Goal: Task Accomplishment & Management: Use online tool/utility

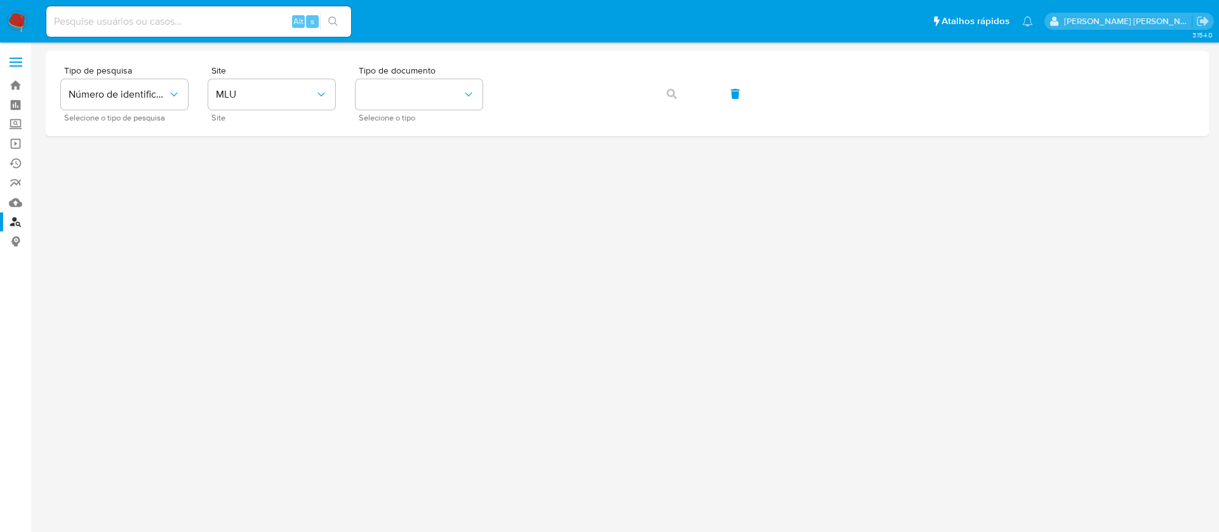
click at [240, 20] on input at bounding box center [198, 21] width 305 height 17
paste input "TZDvGAfUoaX0Fym2lo9d26sV"
type input "TZDvGAfUoaX0Fym2lo9d26sV"
click at [336, 22] on icon "search-icon" at bounding box center [333, 22] width 10 height 10
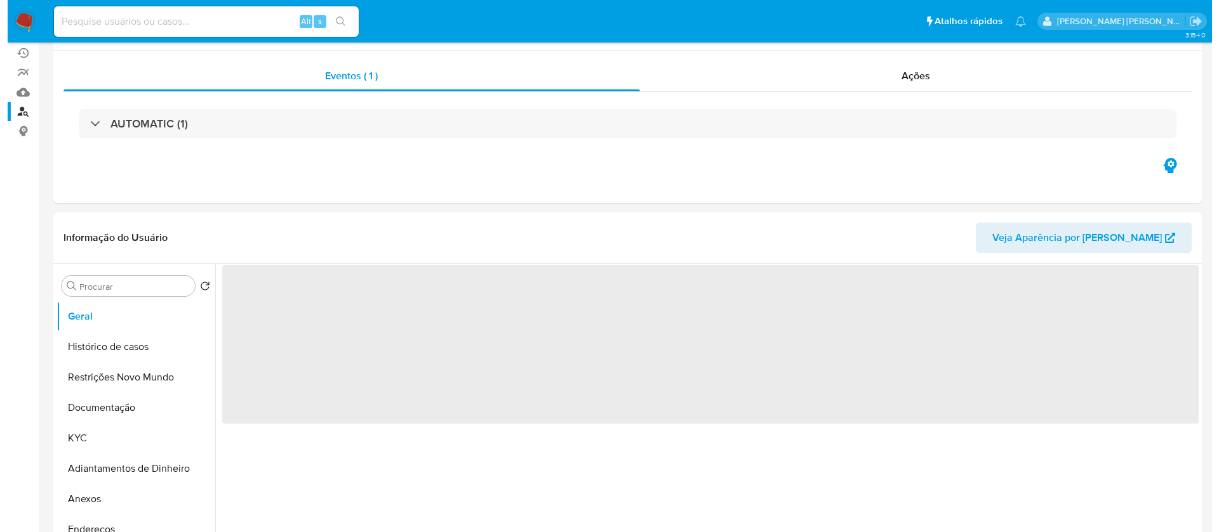
scroll to position [190, 0]
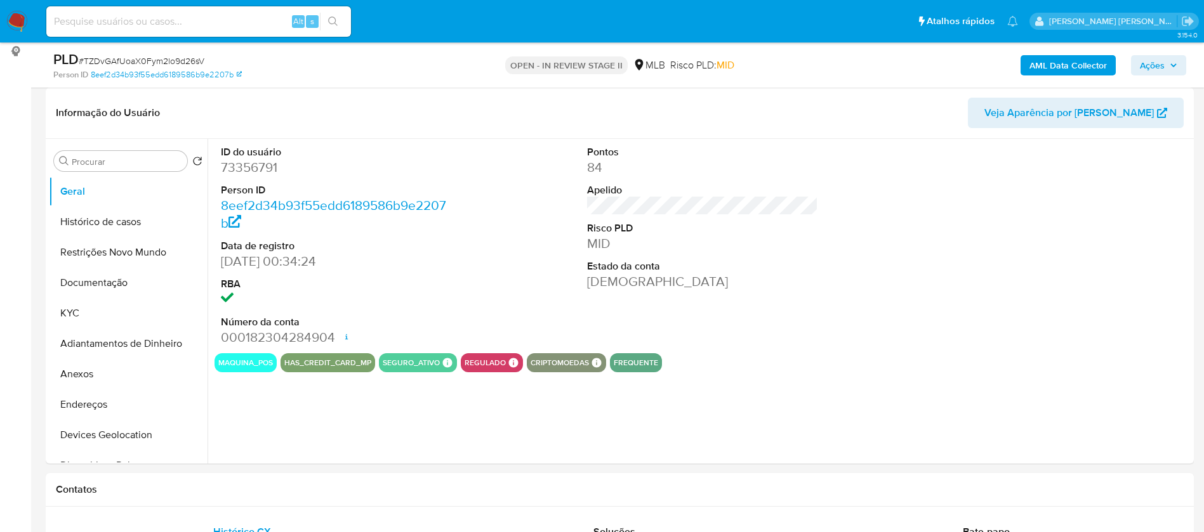
select select "10"
click at [83, 325] on button "KYC" at bounding box center [123, 313] width 149 height 30
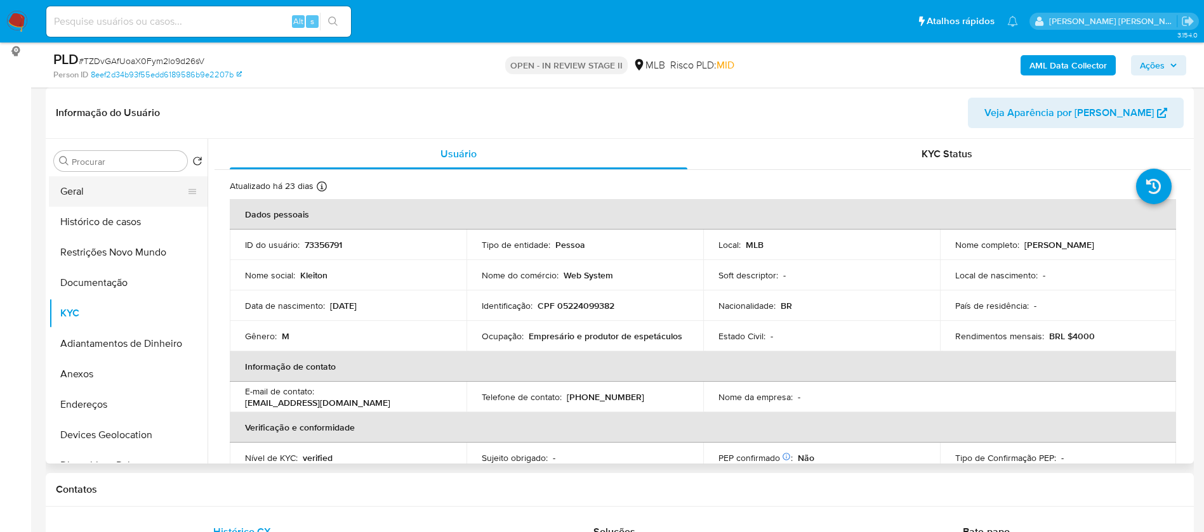
click at [98, 197] on button "Geral" at bounding box center [123, 191] width 149 height 30
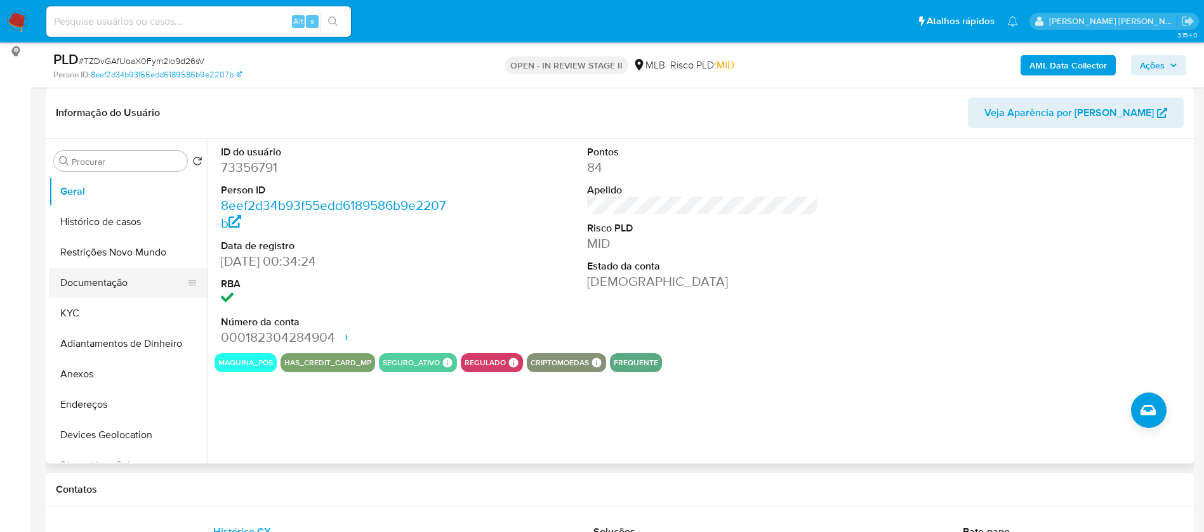
click at [106, 288] on button "Documentação" at bounding box center [123, 283] width 149 height 30
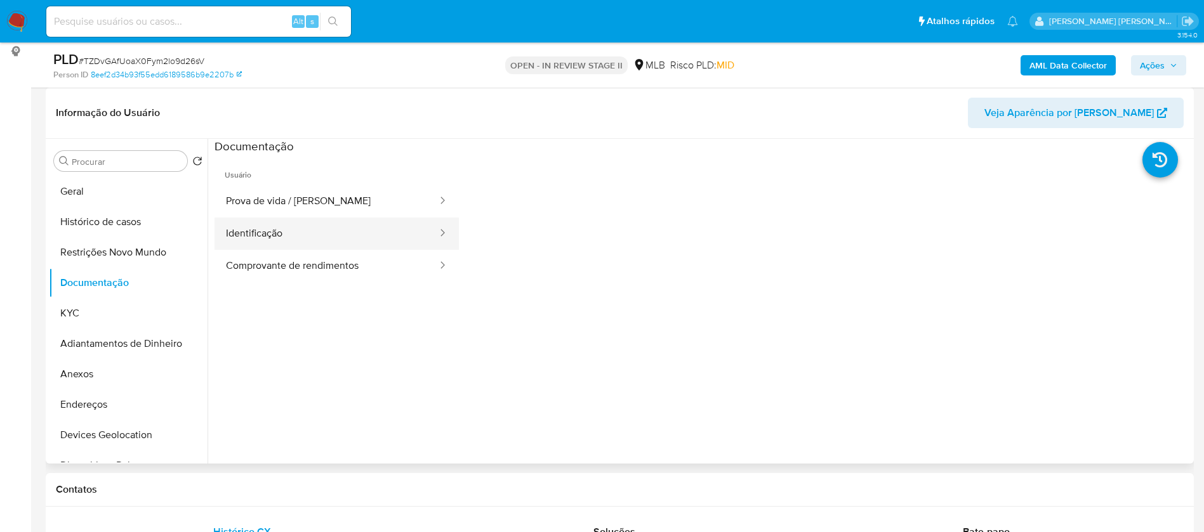
click at [293, 220] on button "Identificação" at bounding box center [327, 234] width 224 height 32
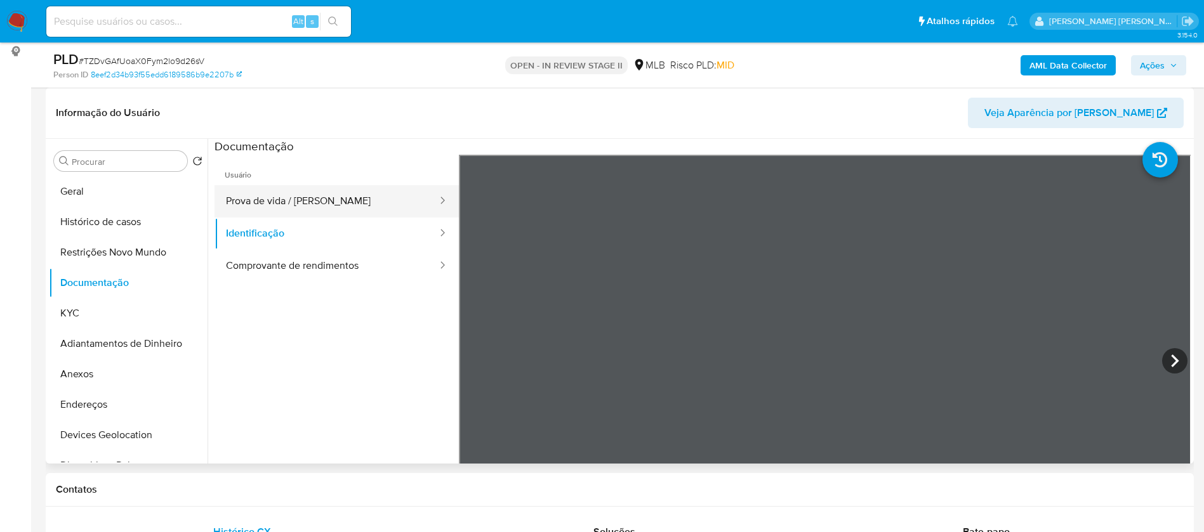
click at [349, 198] on button "Prova de vida / Selfie" at bounding box center [327, 201] width 224 height 32
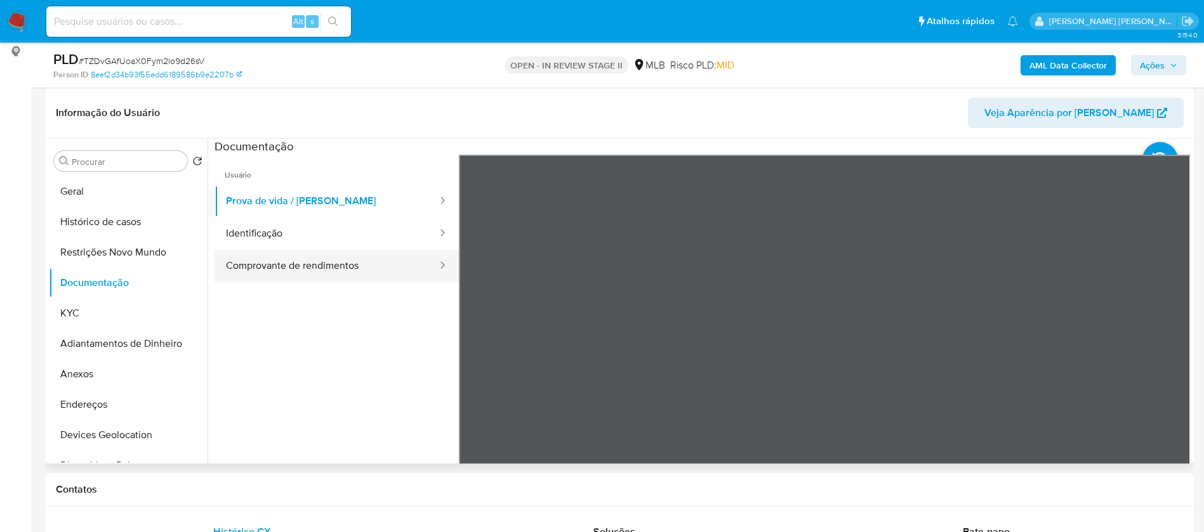
click at [347, 254] on button "Comprovante de rendimentos" at bounding box center [327, 266] width 224 height 32
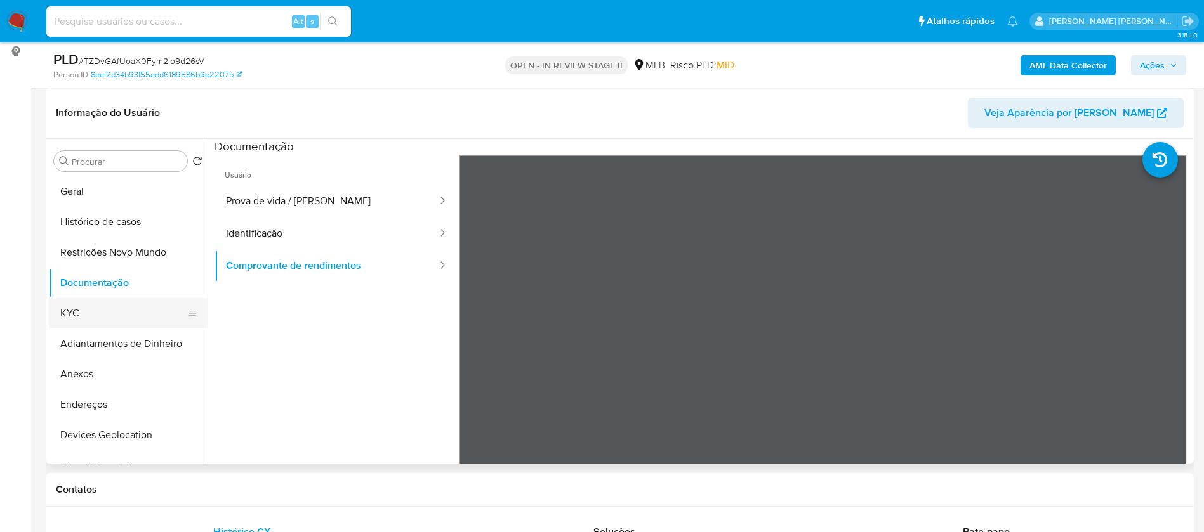
click at [83, 302] on button "KYC" at bounding box center [123, 313] width 149 height 30
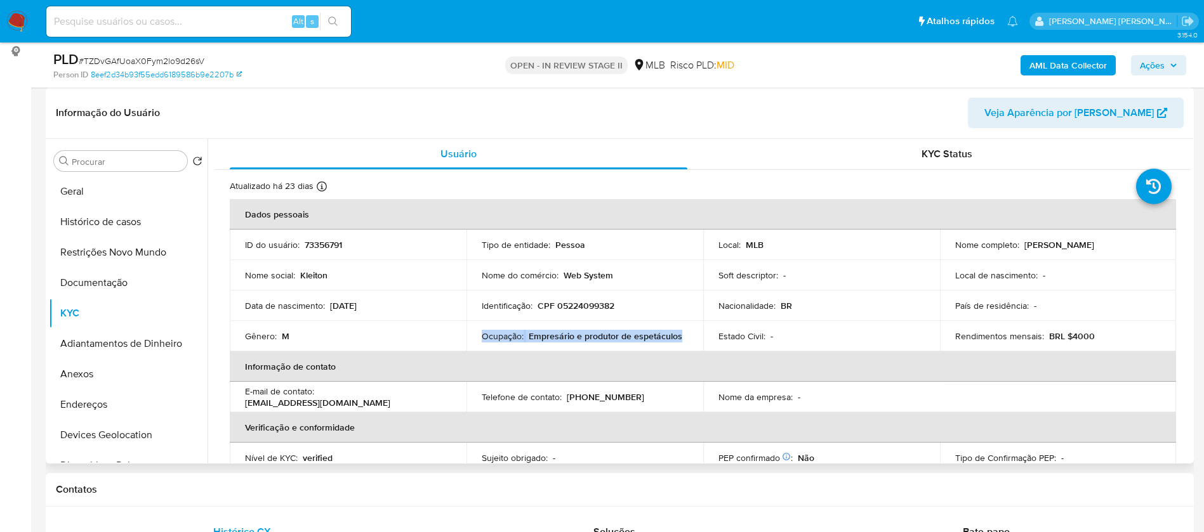
drag, startPoint x: 681, startPoint y: 334, endPoint x: 480, endPoint y: 338, distance: 201.2
click at [482, 338] on div "Ocupação : Empresário e produtor de espetáculos" at bounding box center [585, 336] width 206 height 11
copy div "Ocupação : Empresário e produtor de espetáculos"
click at [1080, 60] on b "AML Data Collector" at bounding box center [1067, 65] width 77 height 20
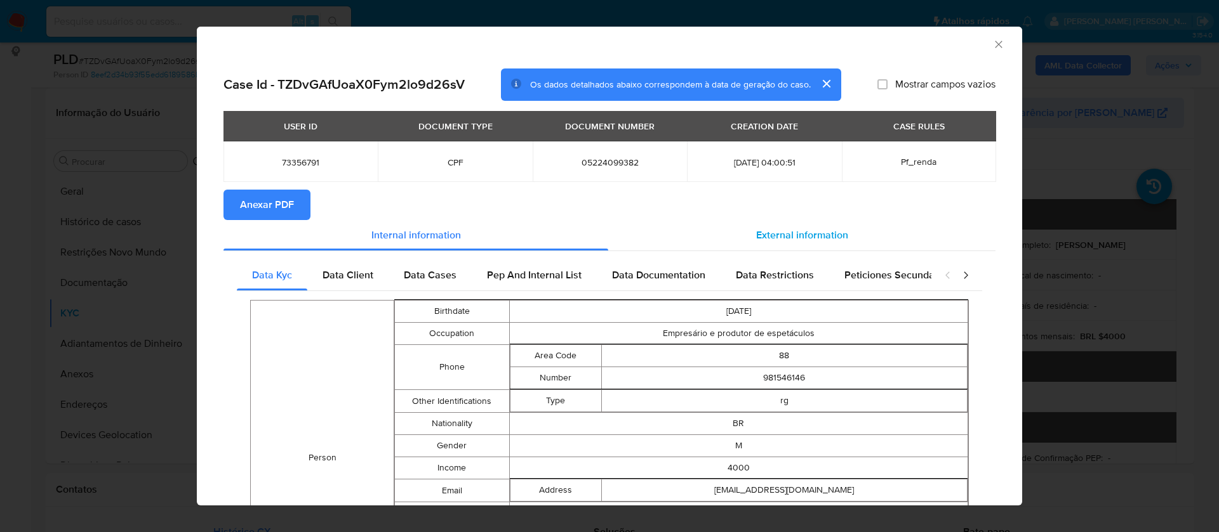
click at [790, 229] on span "External information" at bounding box center [802, 235] width 92 height 15
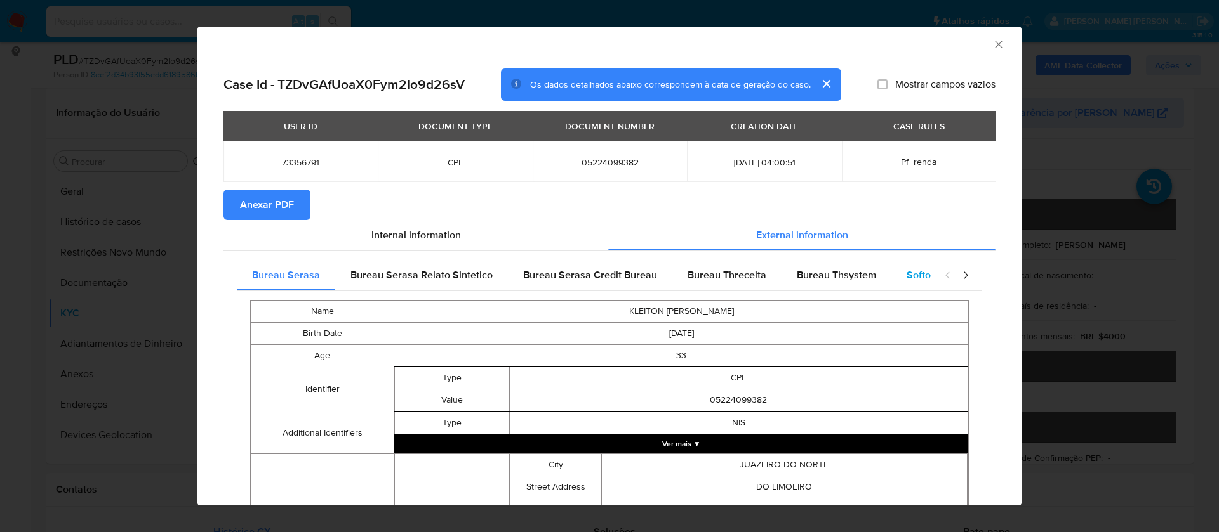
click at [906, 276] on span "Softon" at bounding box center [921, 275] width 30 height 15
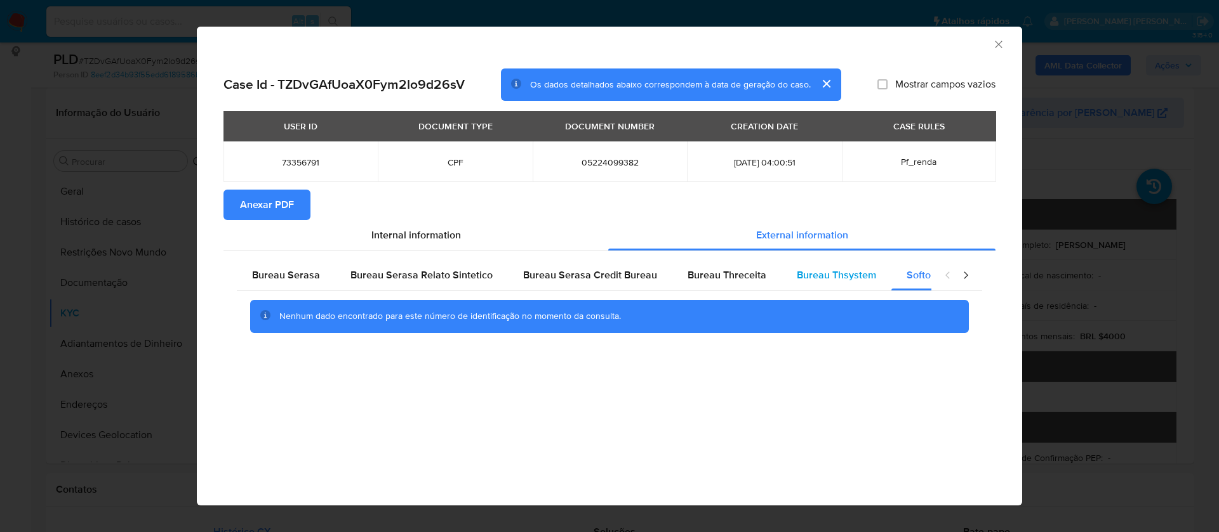
click at [829, 274] on span "Bureau Thsystem" at bounding box center [836, 275] width 79 height 15
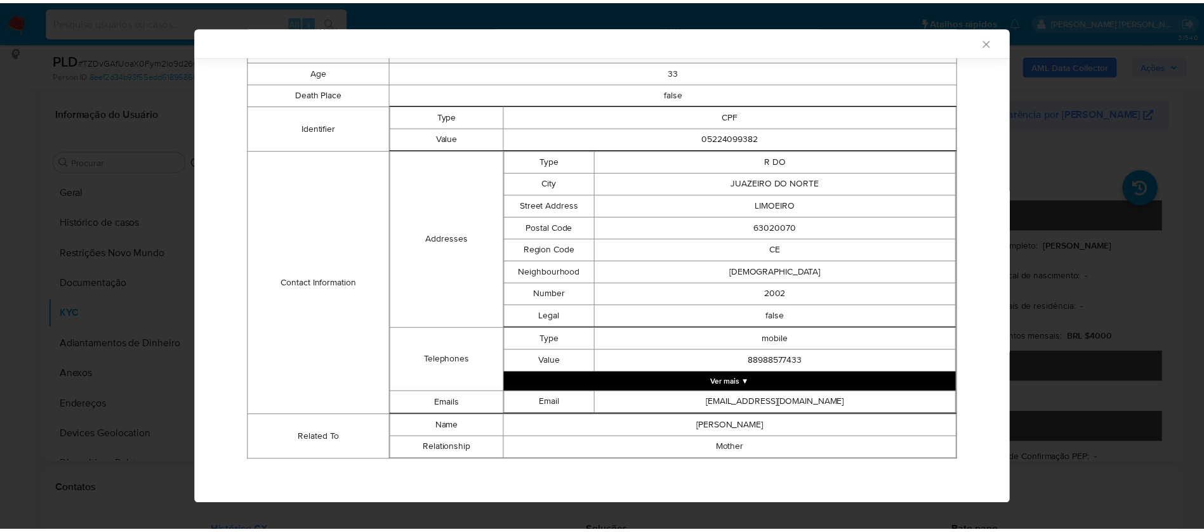
scroll to position [0, 0]
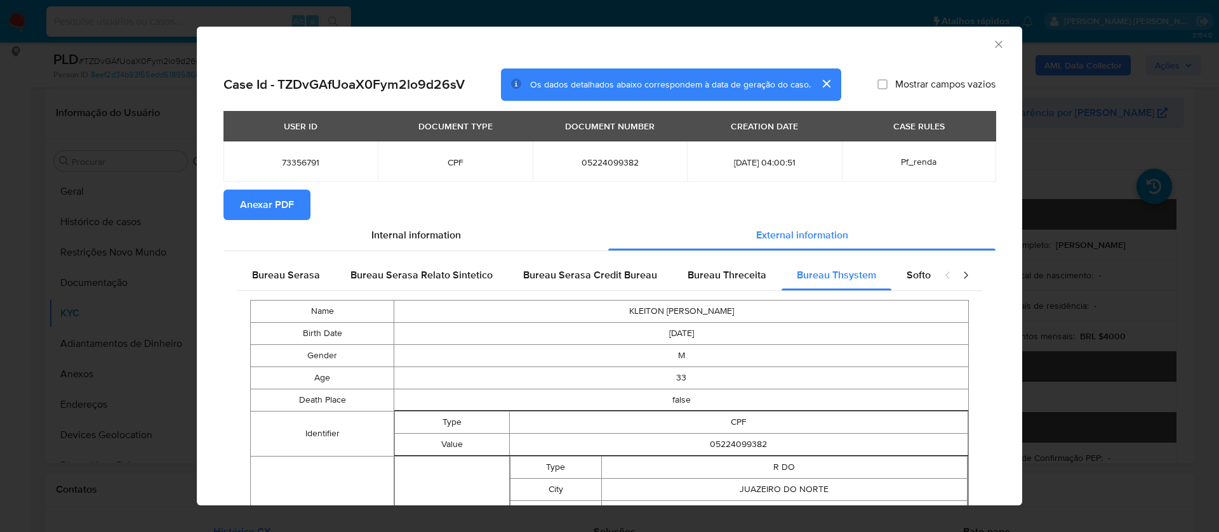
click at [287, 204] on span "Anexar PDF" at bounding box center [267, 205] width 54 height 28
click at [992, 42] on icon "Fechar a janela" at bounding box center [998, 44] width 13 height 13
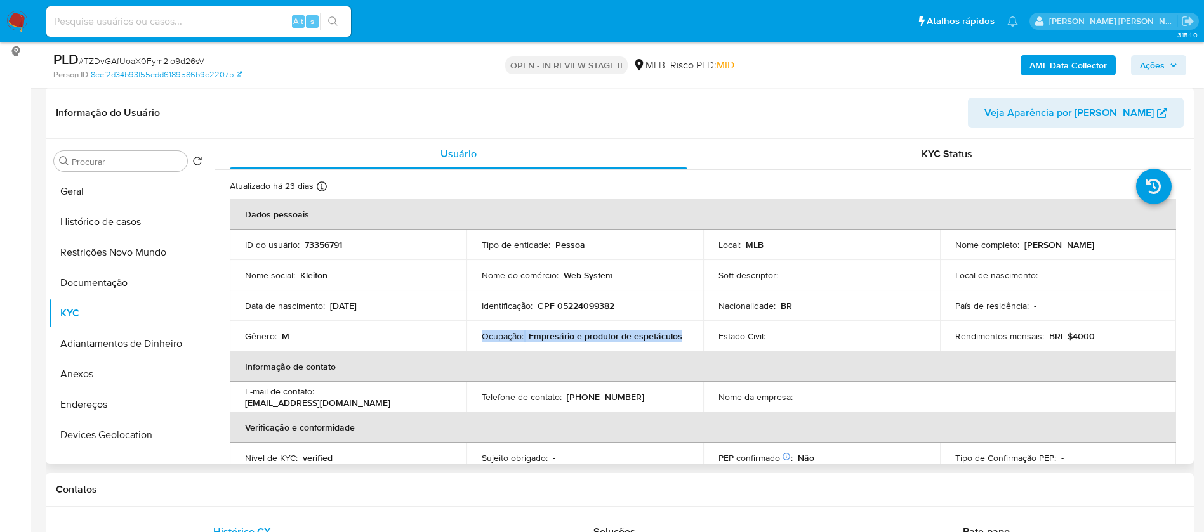
drag, startPoint x: 1123, startPoint y: 243, endPoint x: 1019, endPoint y: 241, distance: 104.1
click at [1019, 241] on div "Nome completo : Kleiton Lino Fernandes" at bounding box center [1058, 244] width 206 height 11
copy div "[PERSON_NAME]"
click at [113, 187] on button "Geral" at bounding box center [123, 191] width 149 height 30
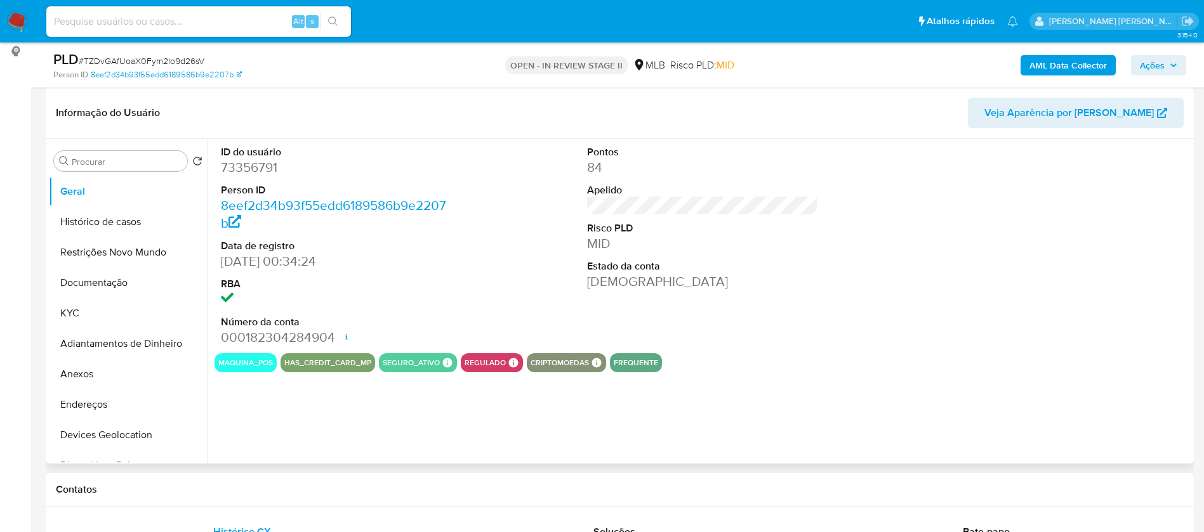
click at [263, 169] on dd "73356791" at bounding box center [337, 168] width 232 height 18
copy dd "73356791"
drag, startPoint x: 692, startPoint y: 312, endPoint x: 696, endPoint y: 367, distance: 55.3
click at [692, 312] on div "Pontos 84 Apelido Risco PLD MID Estado da conta Ativa" at bounding box center [703, 246] width 244 height 215
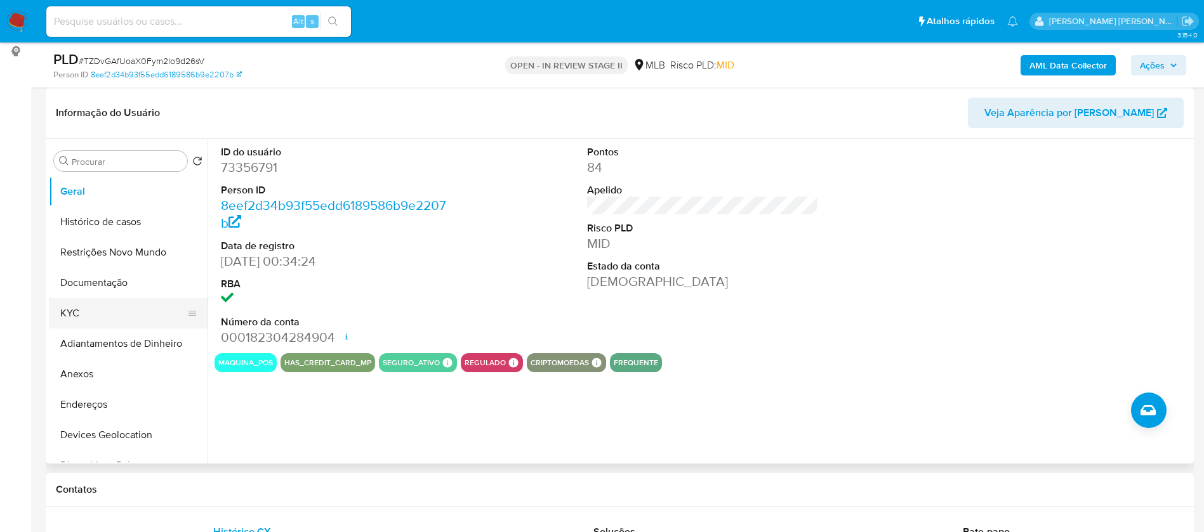
click at [113, 313] on button "KYC" at bounding box center [123, 313] width 149 height 30
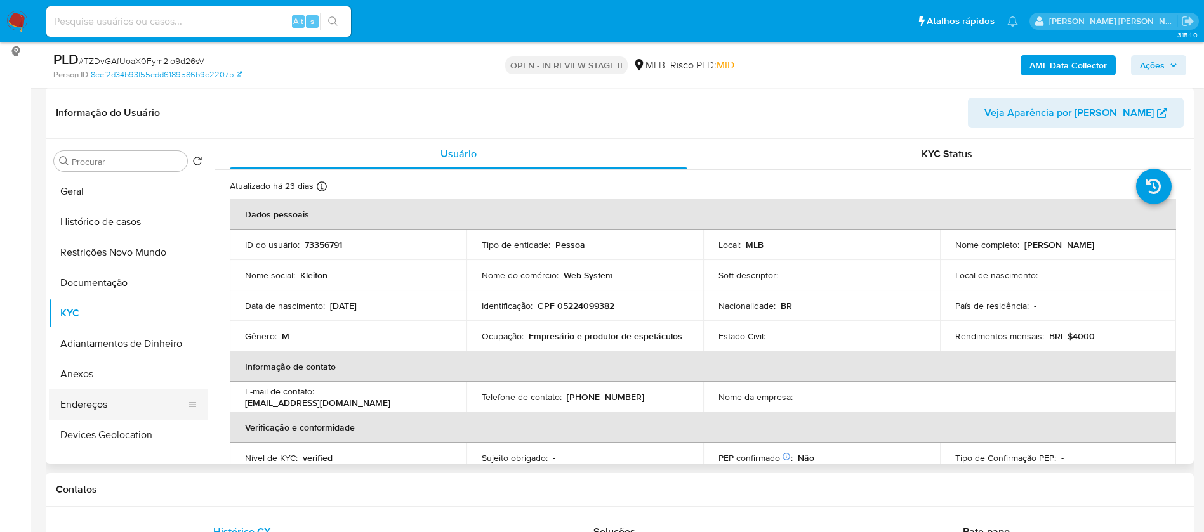
click at [108, 406] on button "Endereços" at bounding box center [123, 405] width 149 height 30
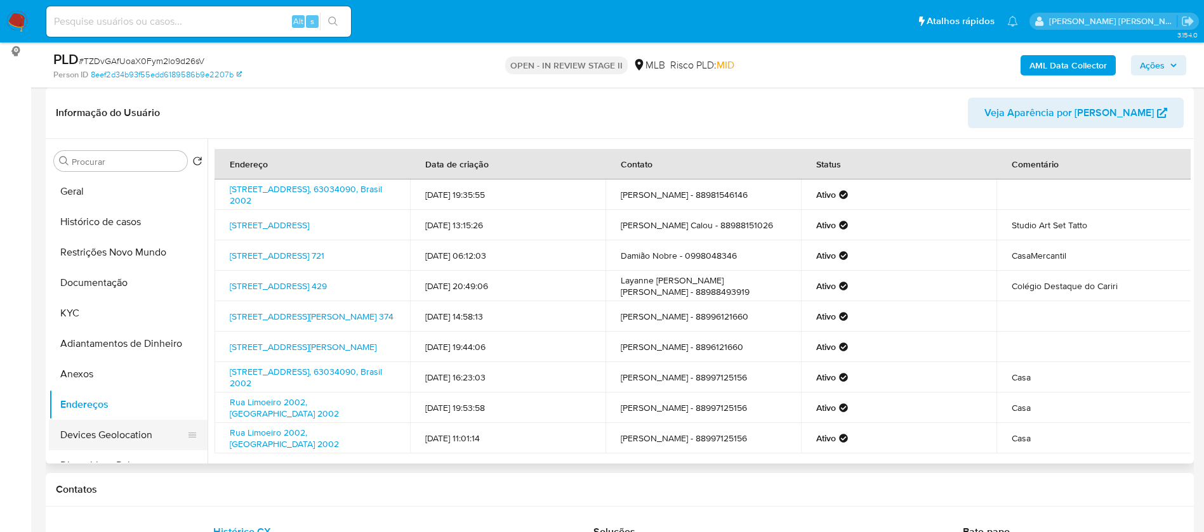
click at [126, 437] on button "Devices Geolocation" at bounding box center [123, 435] width 149 height 30
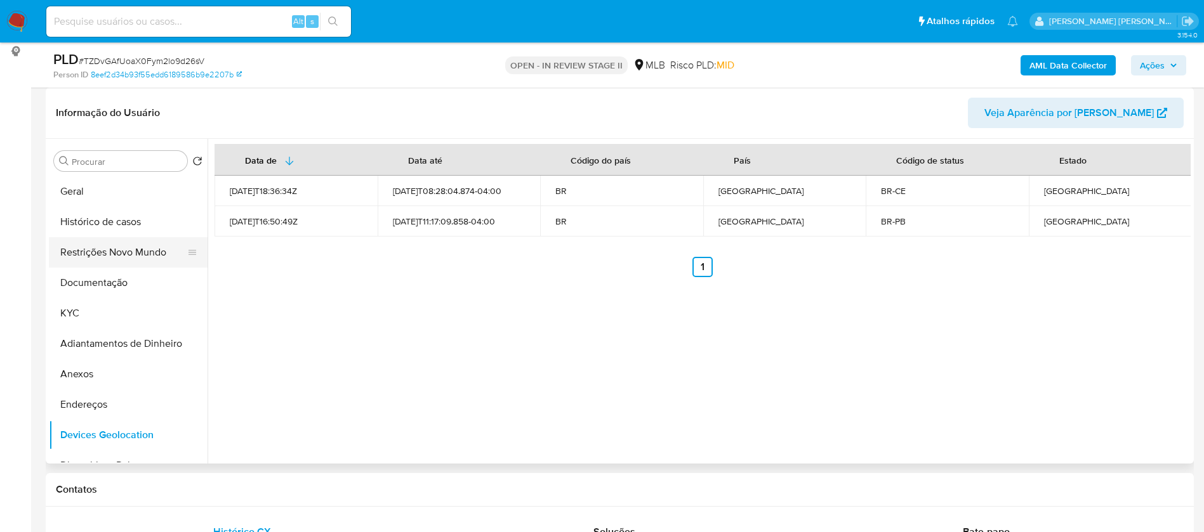
click at [105, 260] on button "Restrições Novo Mundo" at bounding box center [123, 252] width 149 height 30
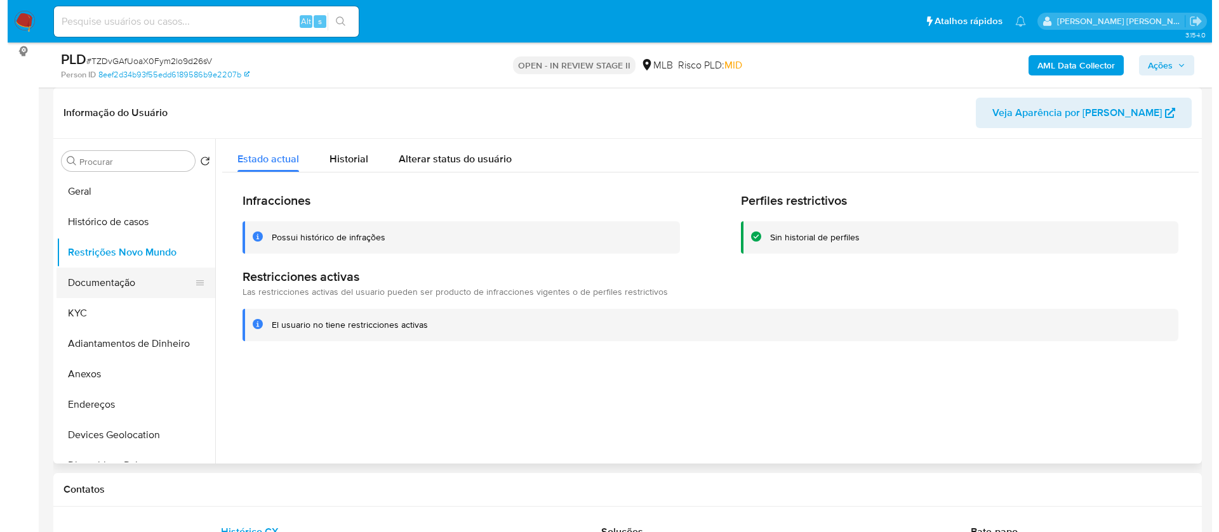
scroll to position [95, 0]
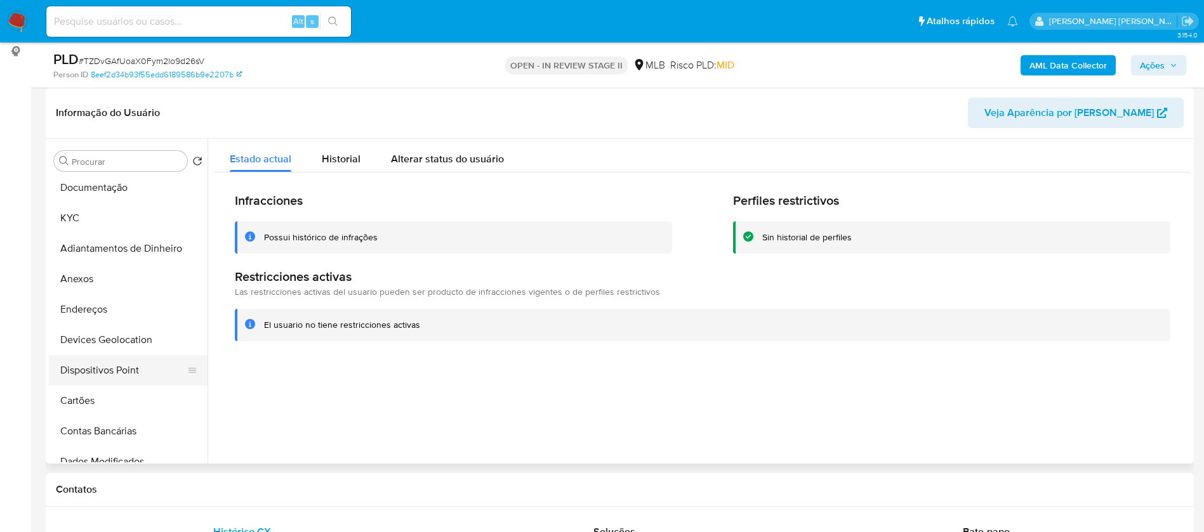
click at [109, 361] on button "Dispositivos Point" at bounding box center [123, 370] width 149 height 30
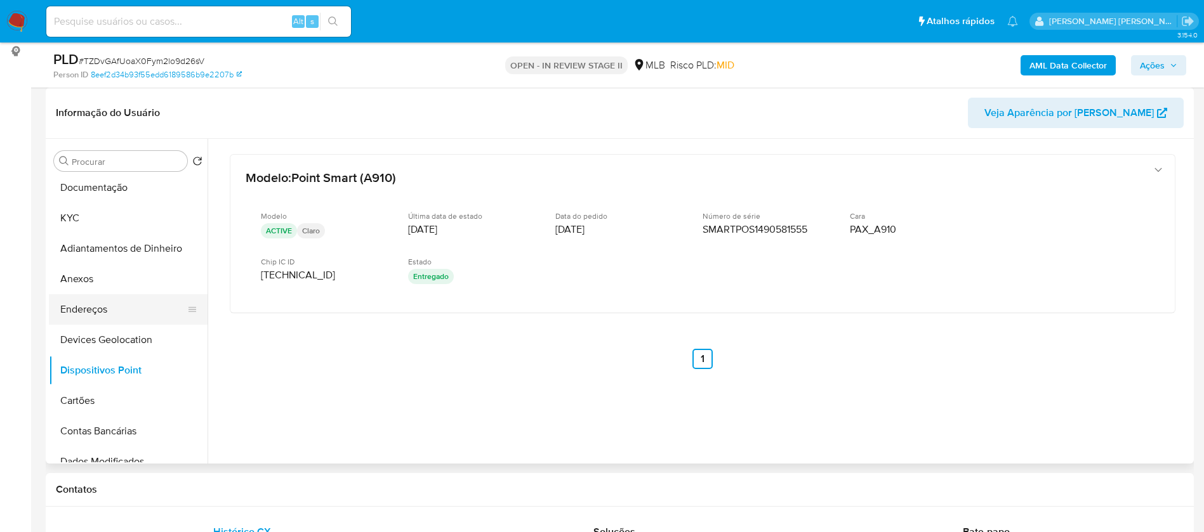
click at [121, 315] on button "Endereços" at bounding box center [123, 309] width 149 height 30
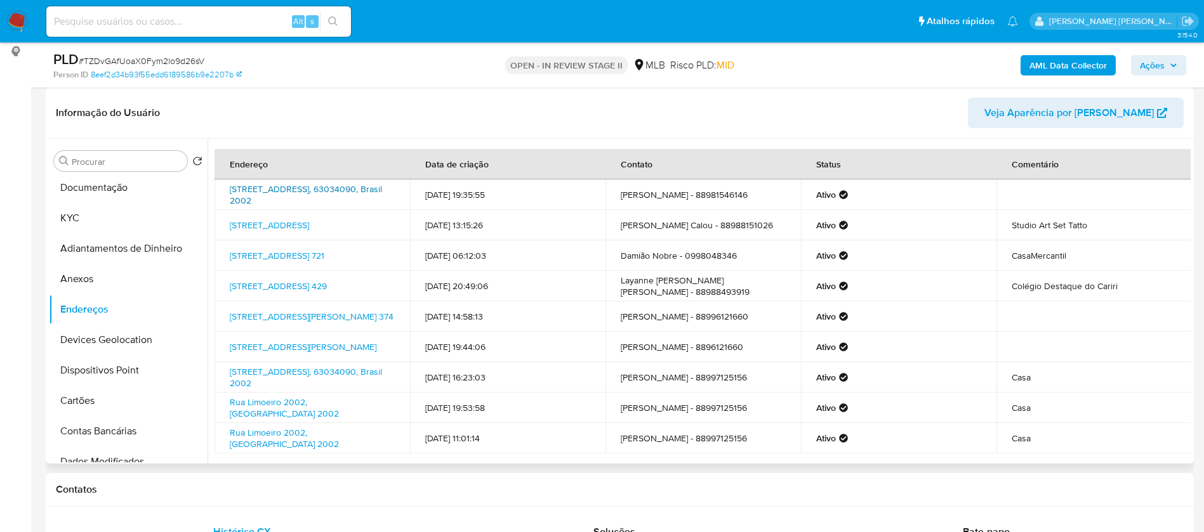
click at [324, 195] on link "Rua Do Limoeiro 2002, Juazeiro Do Norte, Ceará, 63034090, Brasil 2002" at bounding box center [306, 195] width 152 height 24
click at [110, 281] on button "Anexos" at bounding box center [123, 279] width 149 height 30
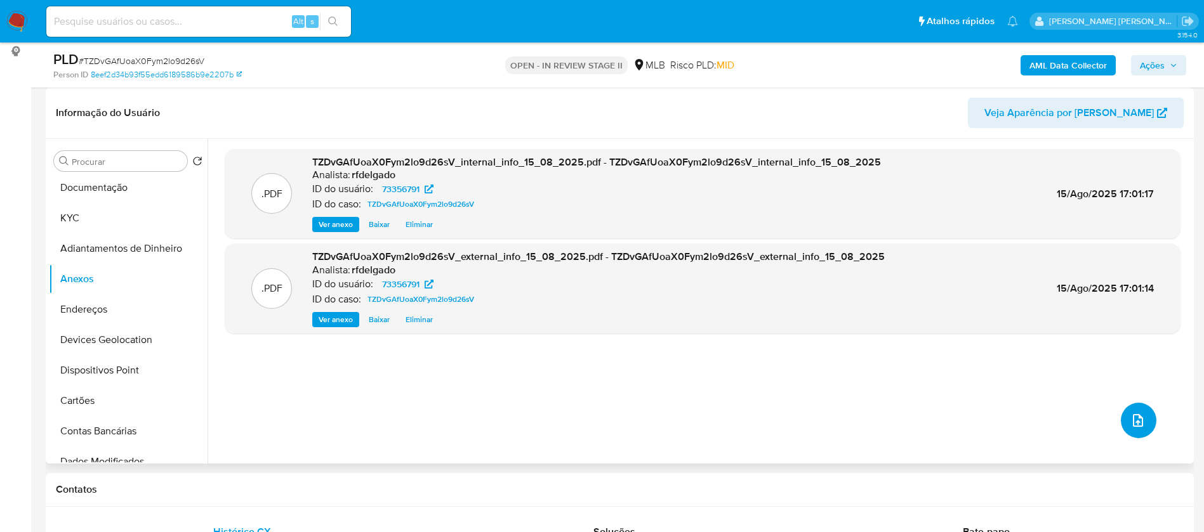
click at [1132, 418] on icon "upload-file" at bounding box center [1137, 420] width 15 height 15
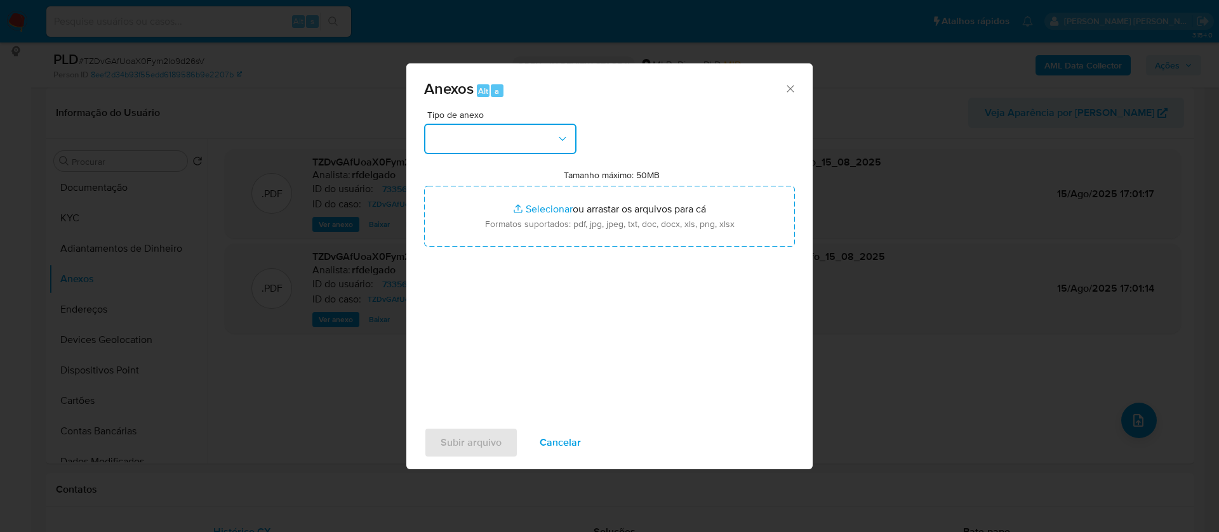
click at [546, 139] on button "button" at bounding box center [500, 139] width 152 height 30
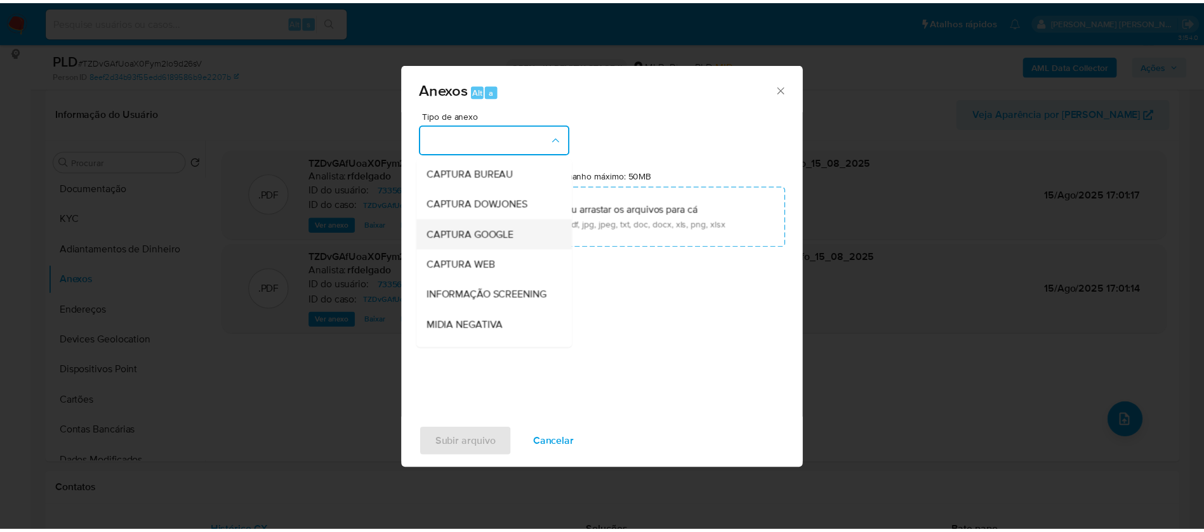
scroll to position [190, 0]
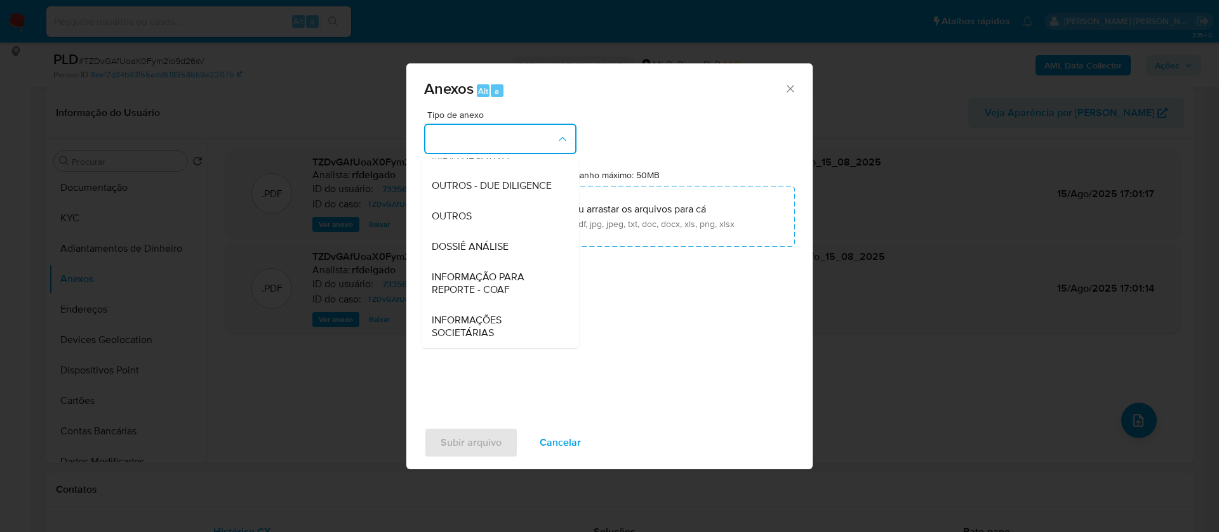
click at [511, 253] on div "DOSSIÊ ANÁLISE" at bounding box center [496, 247] width 129 height 30
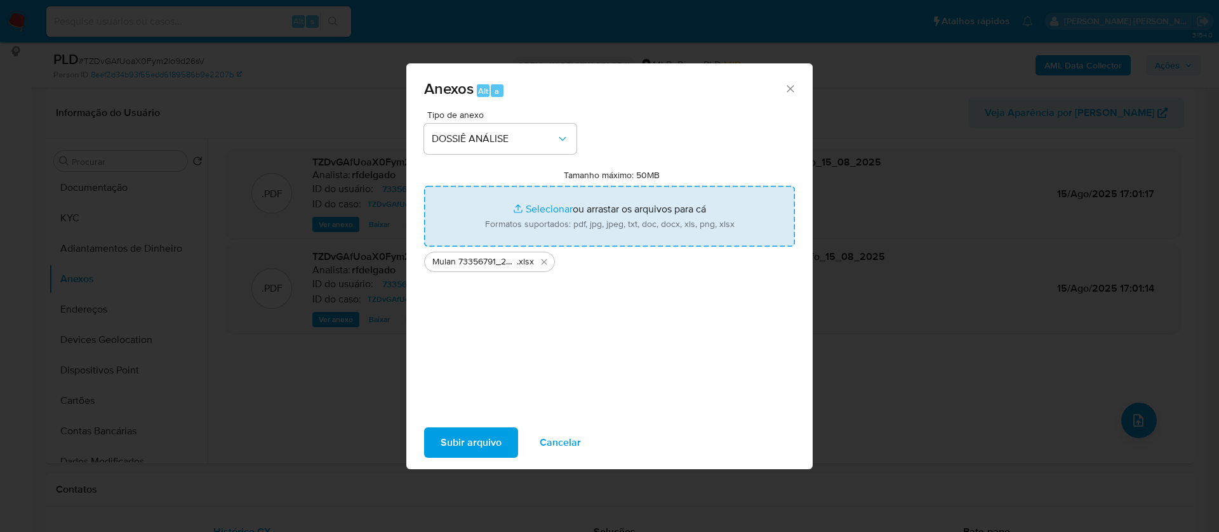
type input "C:\fakepath\SAR - - CPF 05224099382 - KLEITON LINO FERNANDES.pdf"
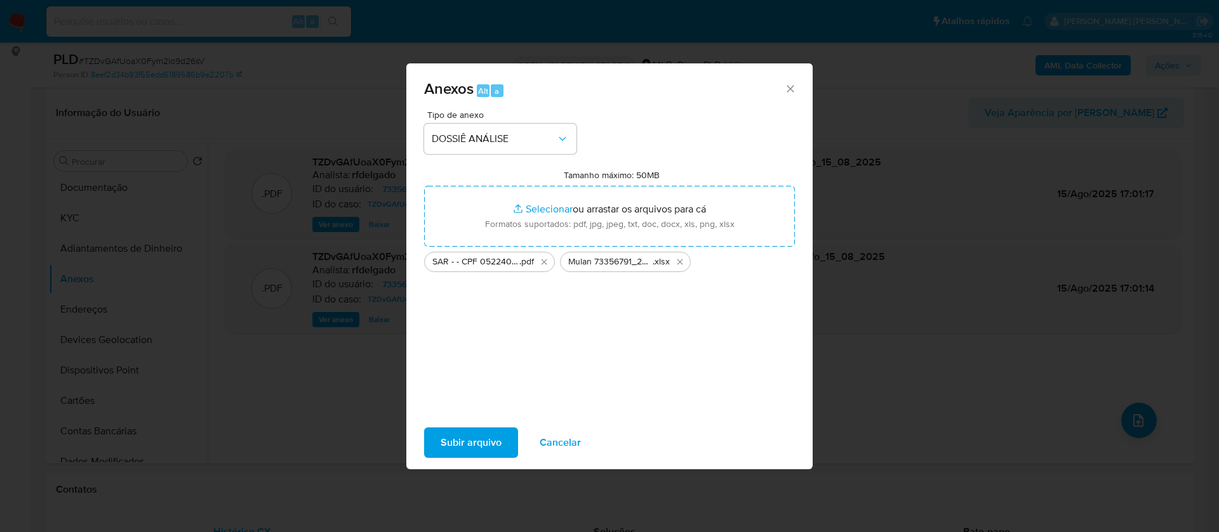
click at [498, 435] on span "Subir arquivo" at bounding box center [470, 443] width 61 height 28
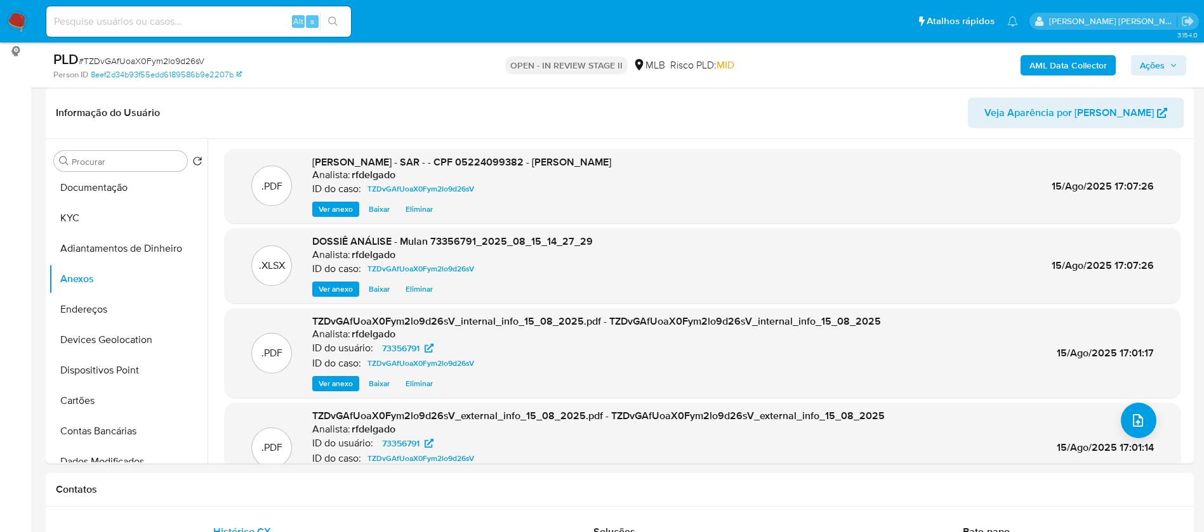
click at [1144, 55] on span "Ações" at bounding box center [1152, 65] width 25 height 20
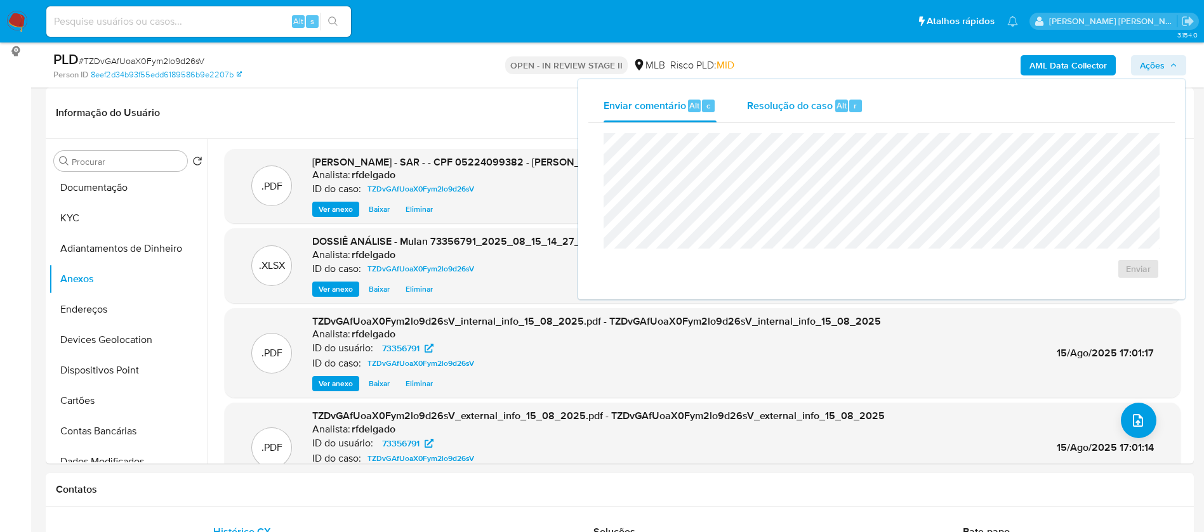
click at [800, 103] on span "Resolução do caso" at bounding box center [790, 105] width 86 height 15
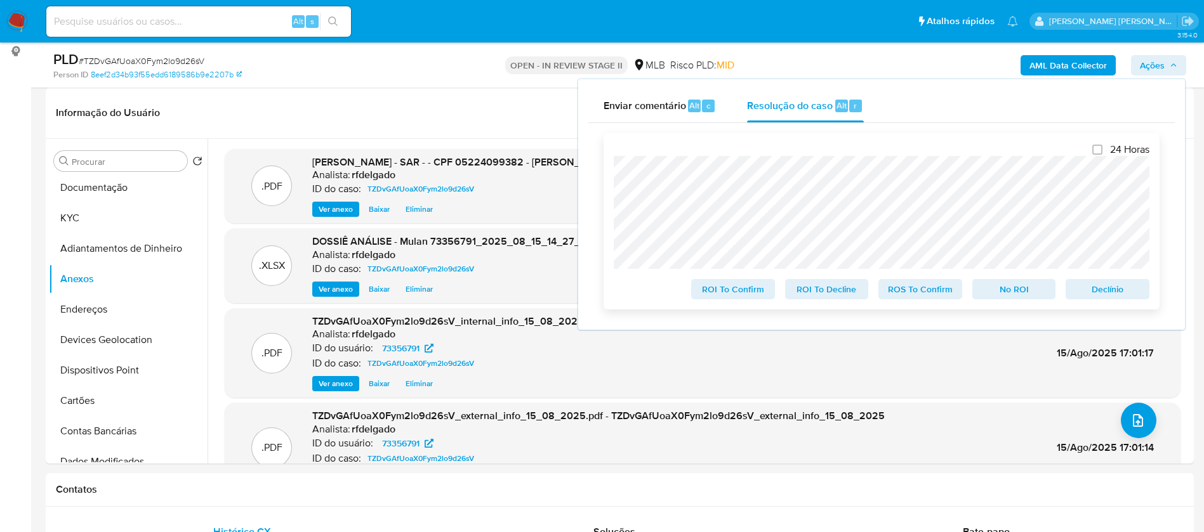
click at [1090, 290] on span "Declínio" at bounding box center [1108, 290] width 66 height 18
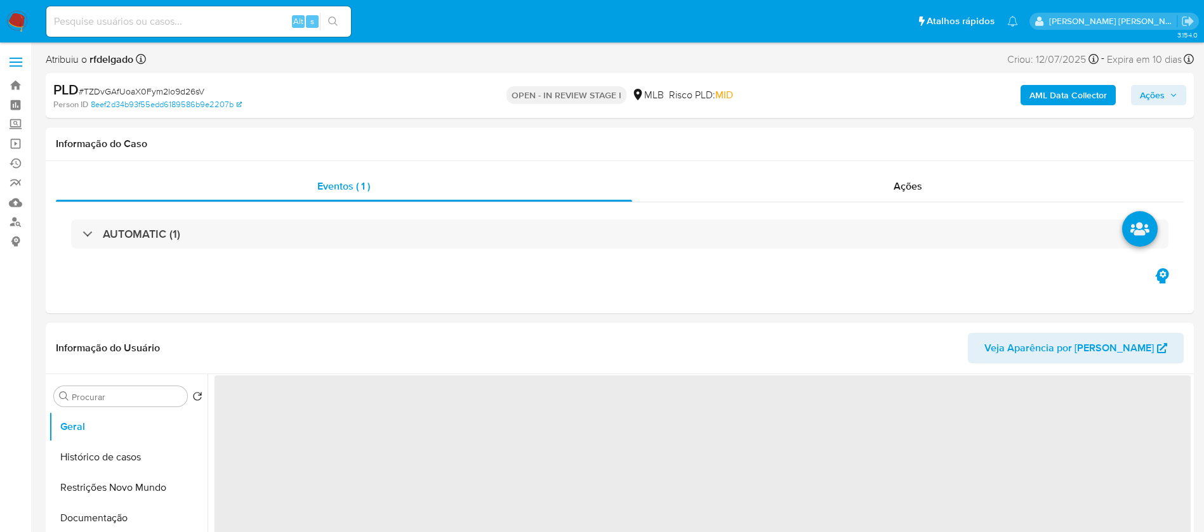
click at [1165, 96] on span "Ações" at bounding box center [1158, 95] width 37 height 18
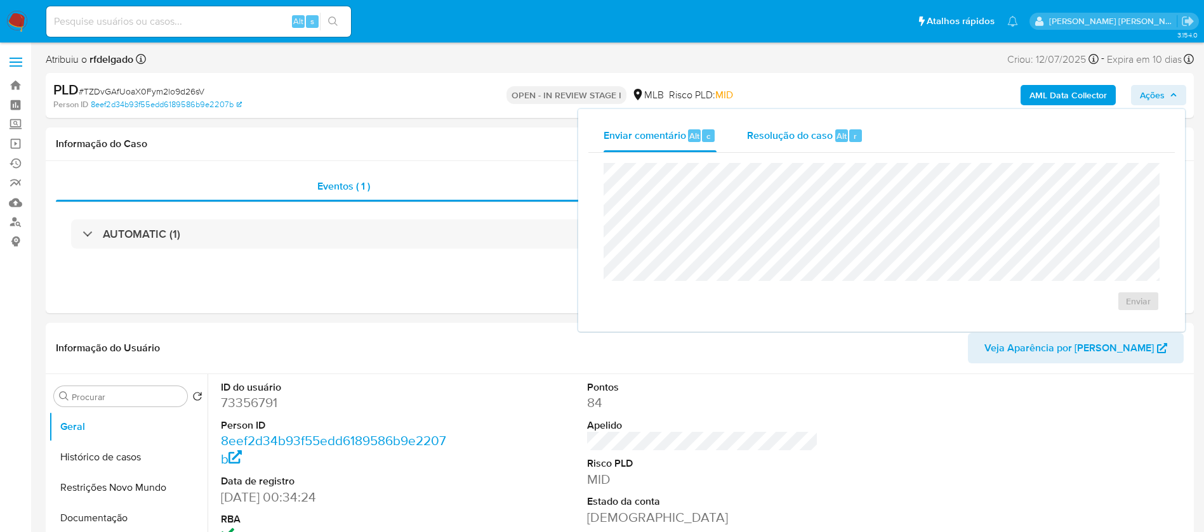
click at [788, 136] on span "Resolução do caso" at bounding box center [790, 135] width 86 height 15
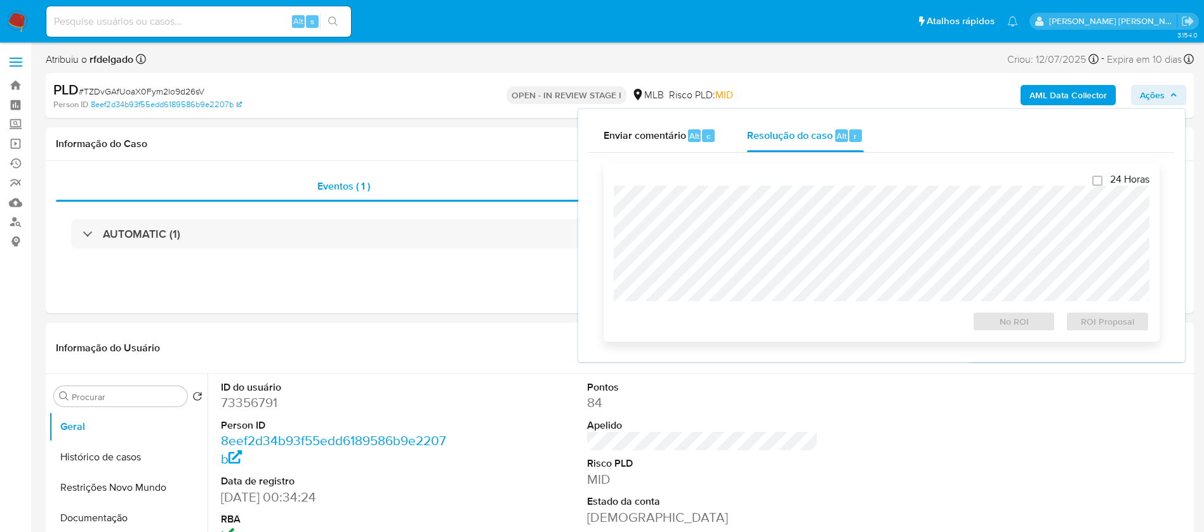
select select "10"
click at [1092, 329] on span "ROI Proposal" at bounding box center [1108, 322] width 66 height 18
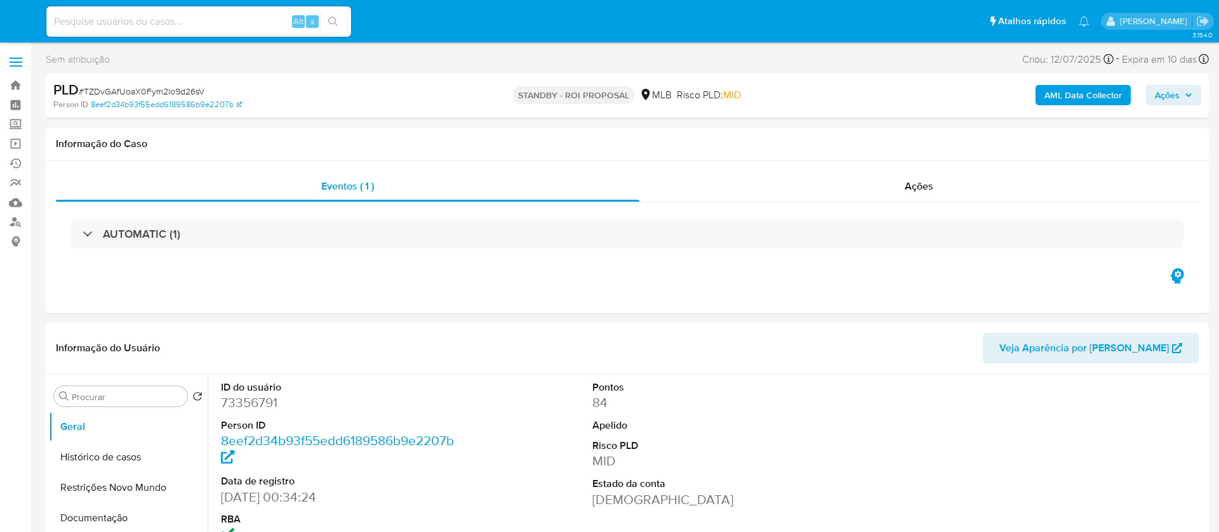
select select "10"
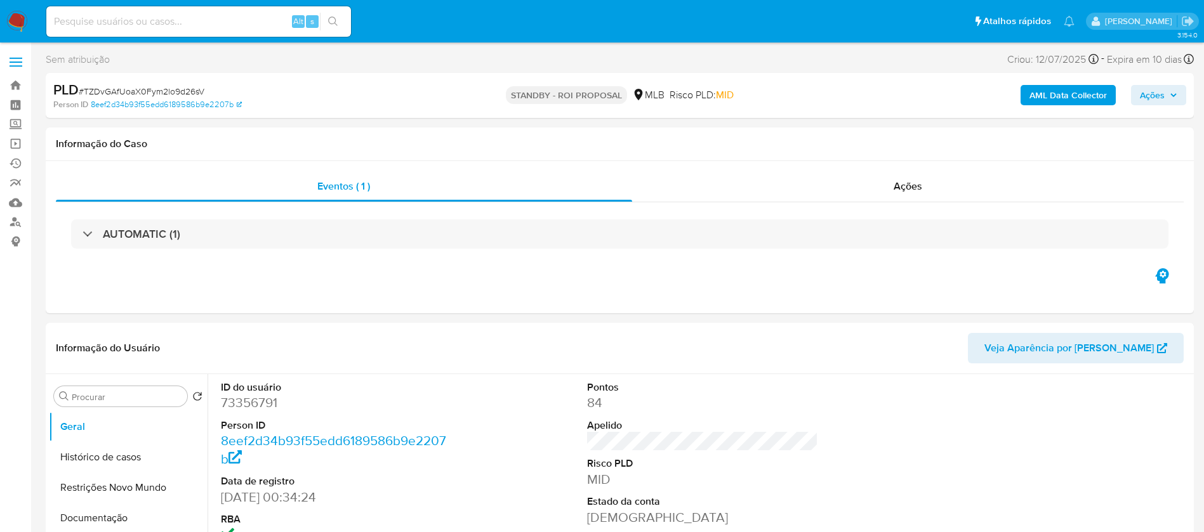
click at [224, 22] on input at bounding box center [198, 21] width 305 height 17
paste input "wCsVzWnBiCxB7Cy8GkdLWKKg"
type input "wCsVzWnBiCxB7Cy8GkdLWKKg"
click at [331, 15] on button "search-icon" at bounding box center [333, 22] width 26 height 18
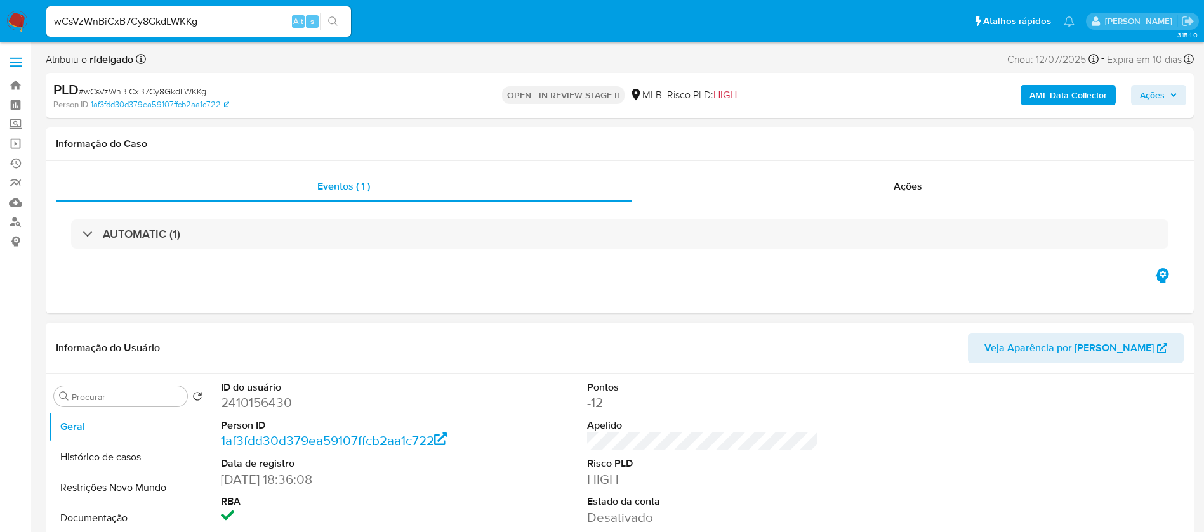
select select "10"
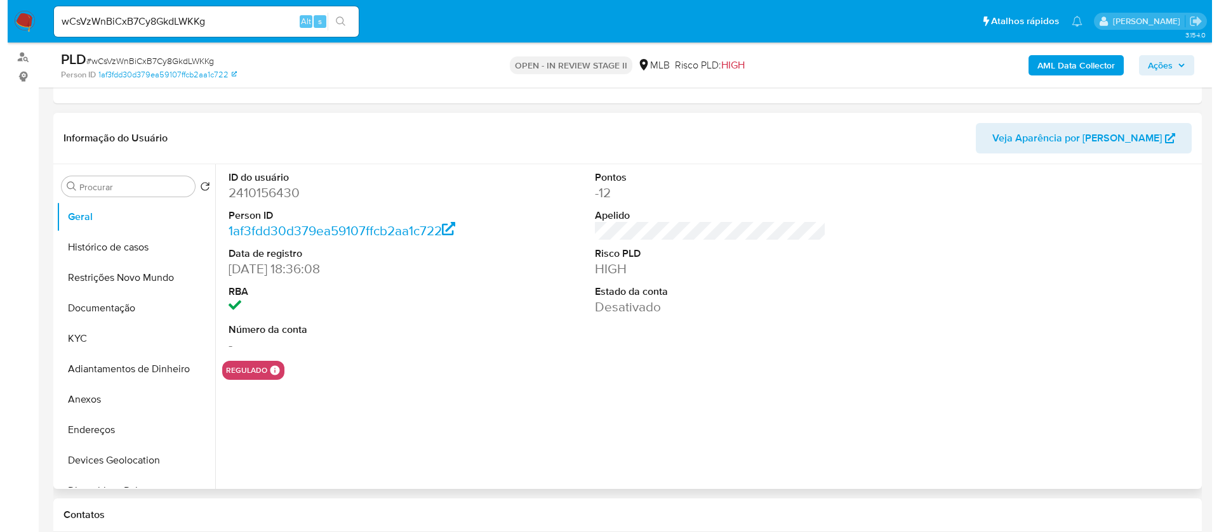
scroll to position [190, 0]
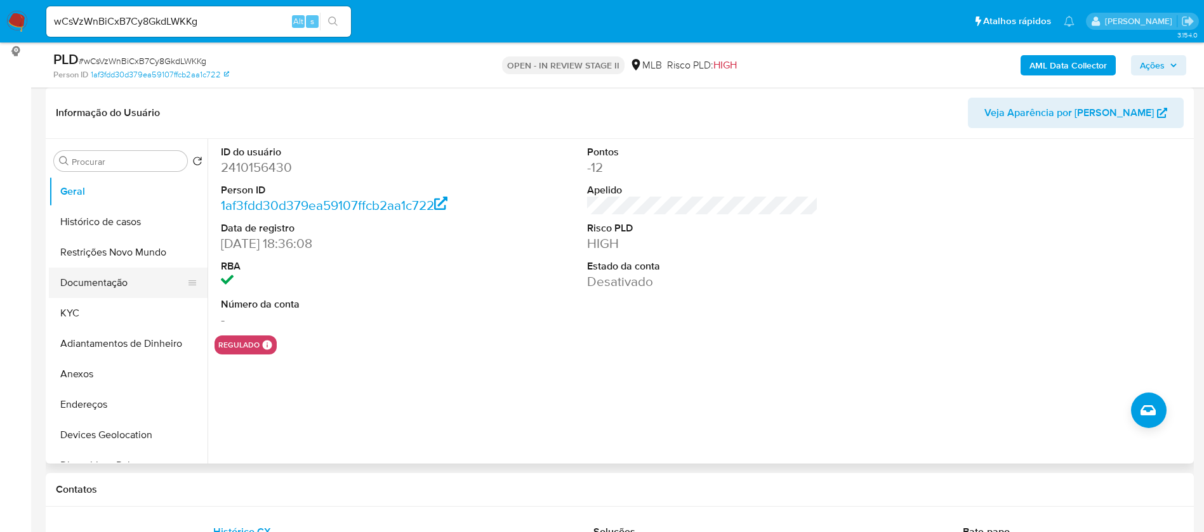
click at [71, 284] on button "Documentação" at bounding box center [123, 283] width 149 height 30
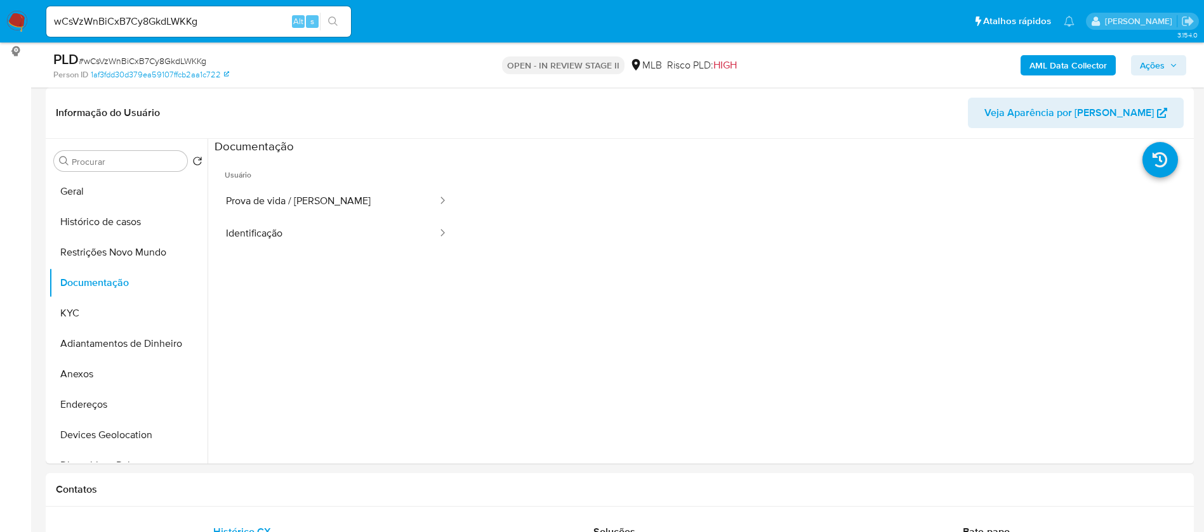
click at [1087, 72] on b "AML Data Collector" at bounding box center [1067, 65] width 77 height 20
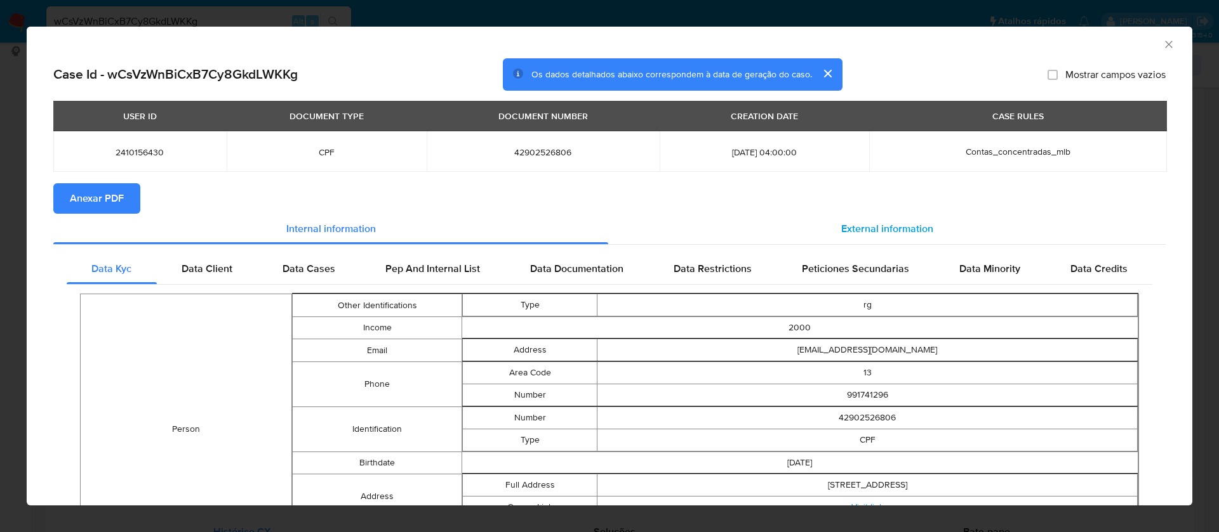
click at [889, 230] on span "External information" at bounding box center [887, 229] width 92 height 15
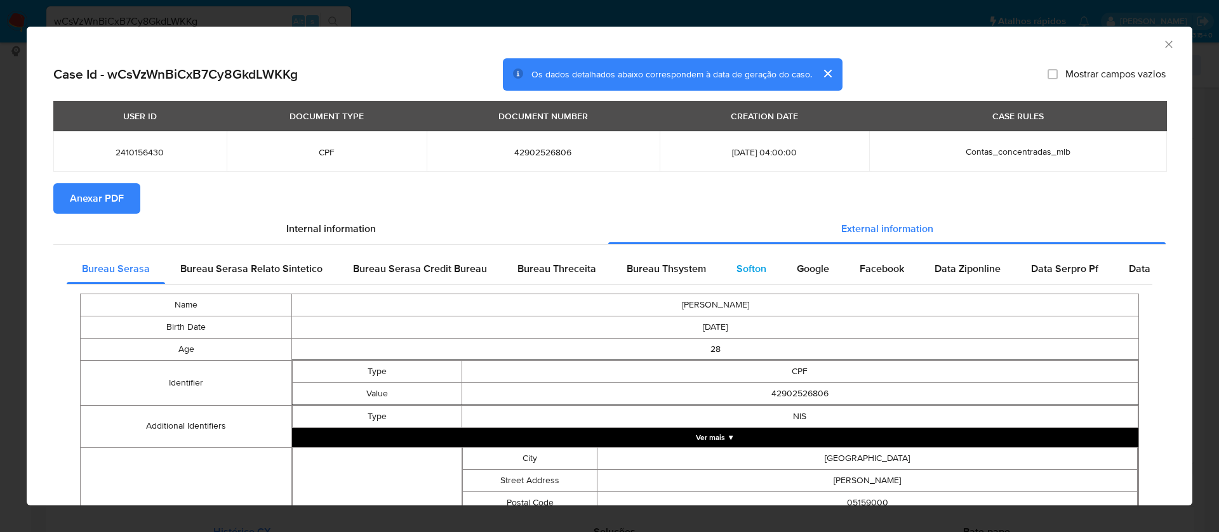
click at [738, 265] on span "Softon" at bounding box center [751, 268] width 30 height 15
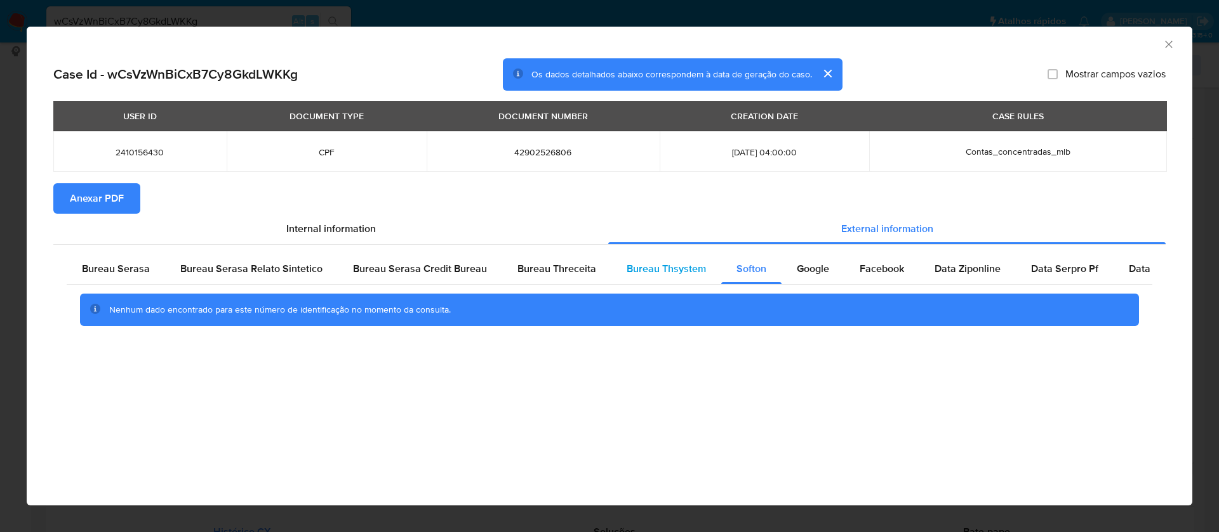
click at [655, 263] on span "Bureau Thsystem" at bounding box center [665, 268] width 79 height 15
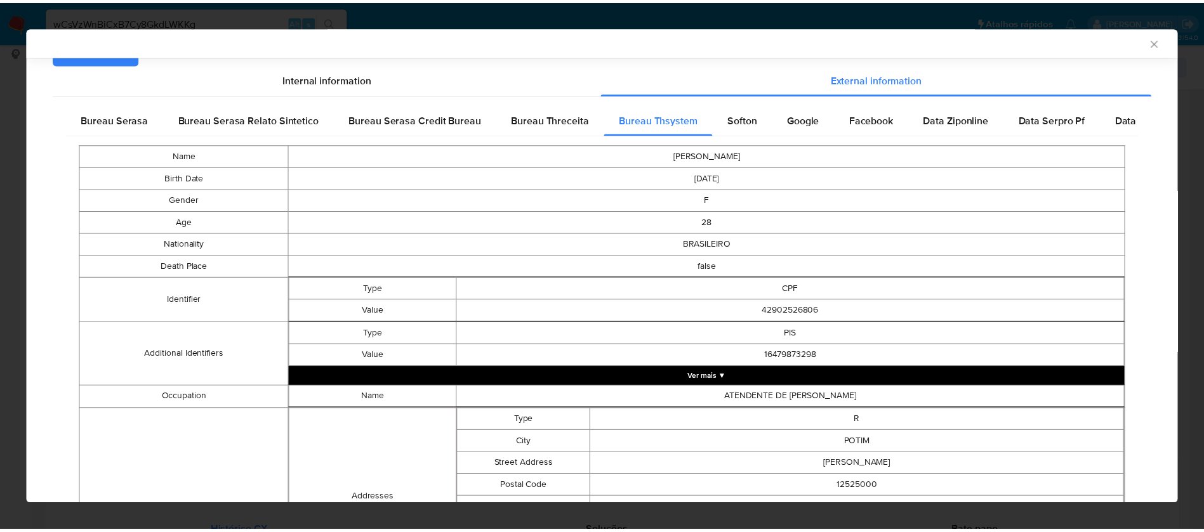
scroll to position [0, 0]
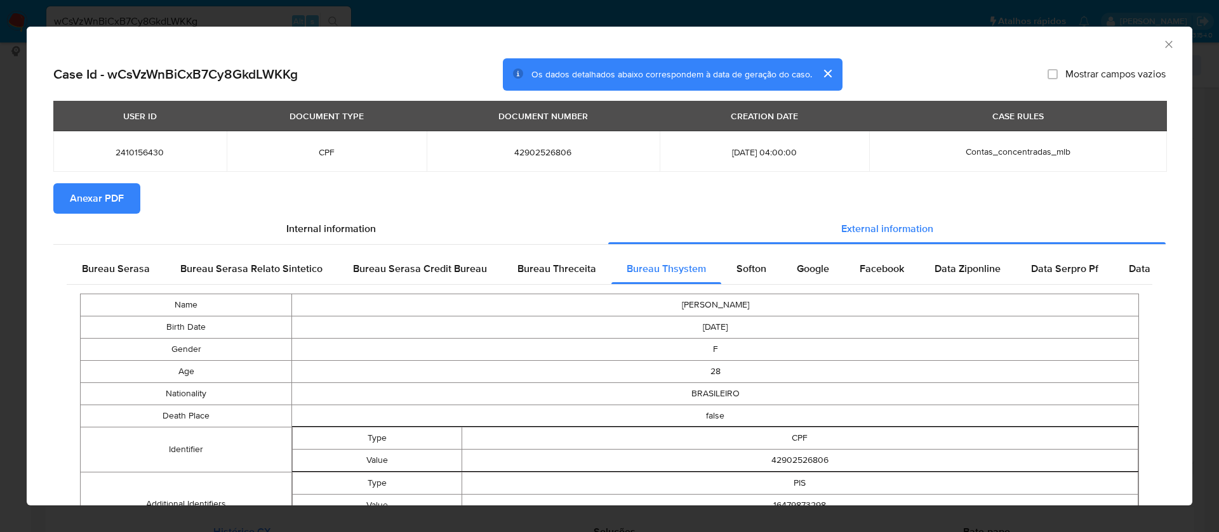
click at [101, 197] on span "Anexar PDF" at bounding box center [97, 199] width 54 height 28
click at [1162, 45] on icon "Fechar a janela" at bounding box center [1168, 44] width 13 height 13
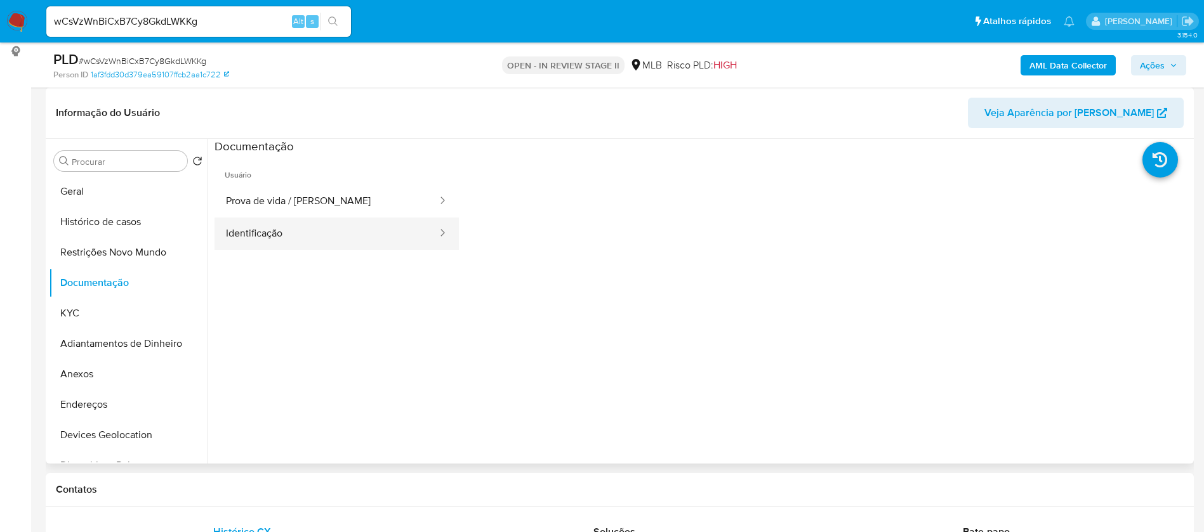
drag, startPoint x: 340, startPoint y: 206, endPoint x: 336, endPoint y: 220, distance: 13.7
click at [340, 206] on button "Prova de vida / Selfie" at bounding box center [327, 201] width 224 height 32
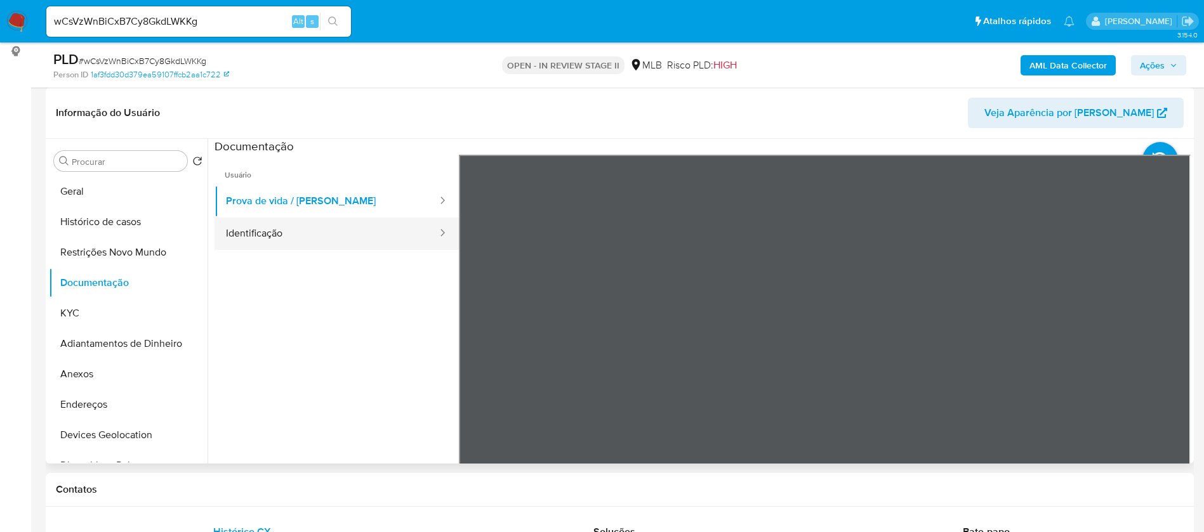
click at [331, 239] on button "Identificação" at bounding box center [327, 234] width 224 height 32
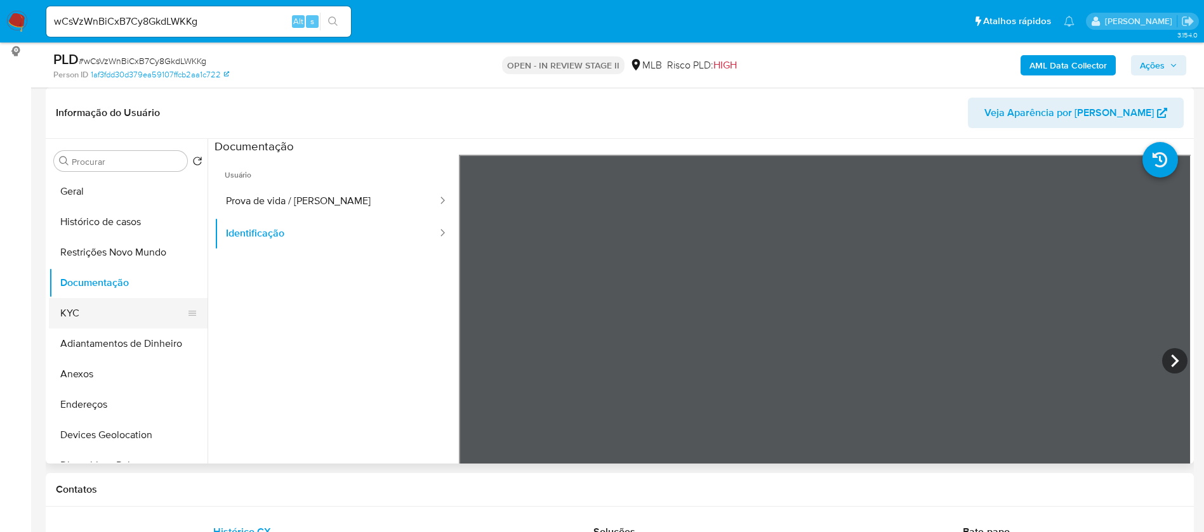
click at [87, 312] on button "KYC" at bounding box center [123, 313] width 149 height 30
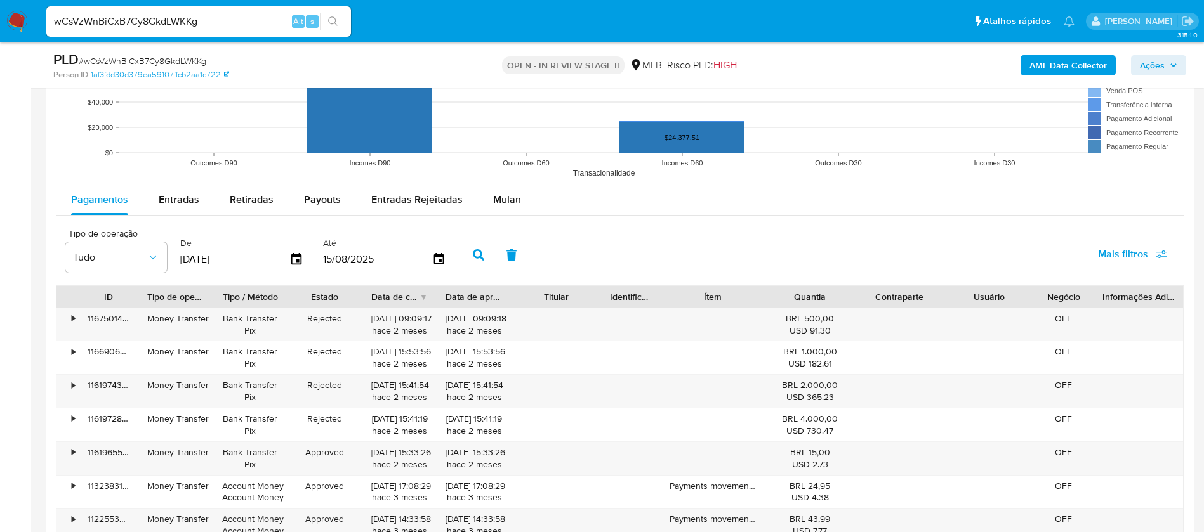
scroll to position [1333, 0]
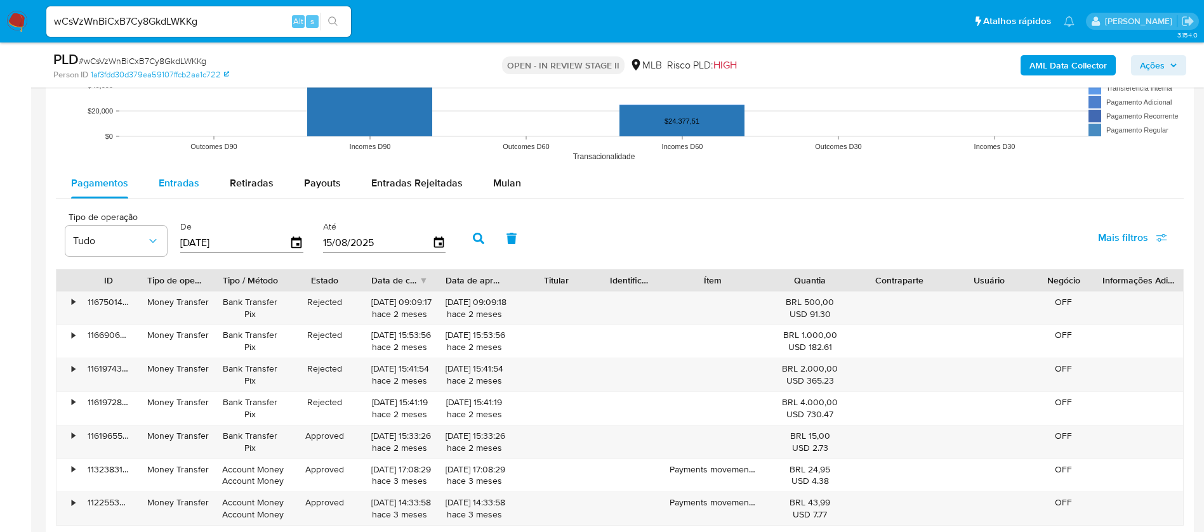
click at [173, 185] on span "Entradas" at bounding box center [179, 183] width 41 height 15
select select "10"
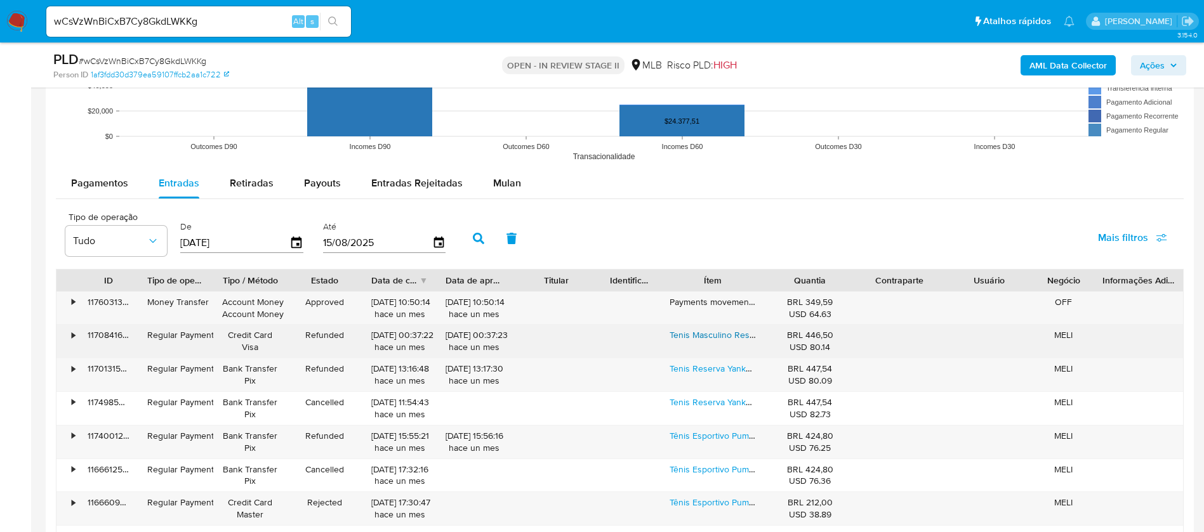
click at [688, 334] on link "Tenis Masculino Reserva Yankee Couro Original Moda Casual" at bounding box center [790, 335] width 241 height 13
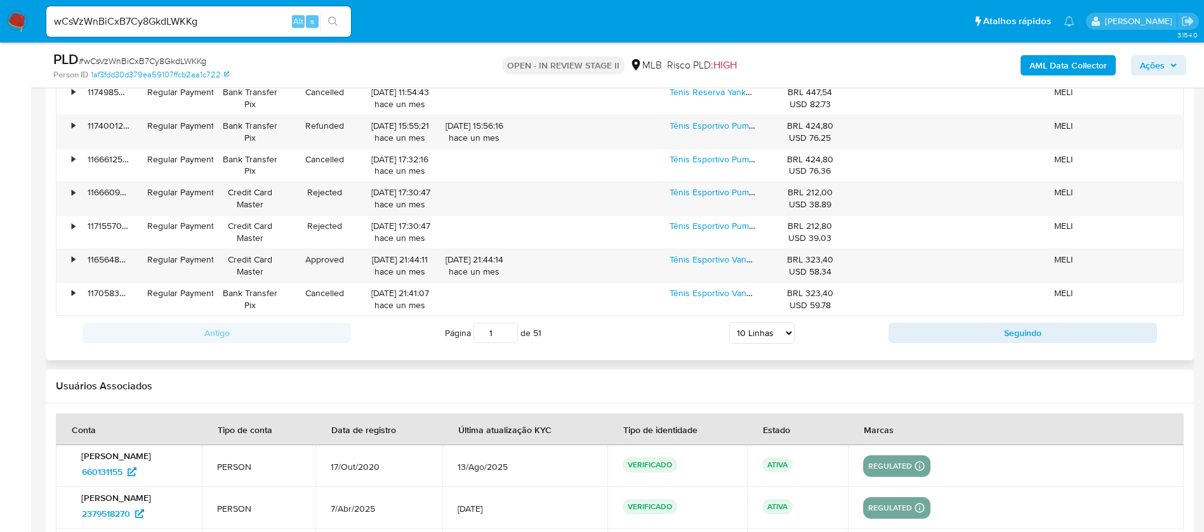
scroll to position [1618, 0]
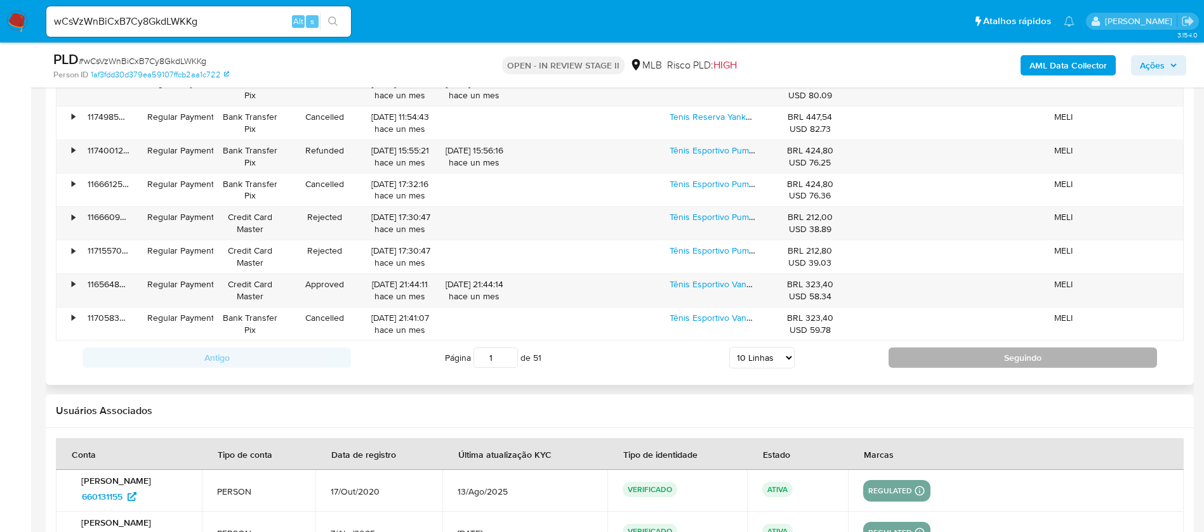
click at [977, 355] on button "Seguindo" at bounding box center [1023, 358] width 268 height 20
type input "2"
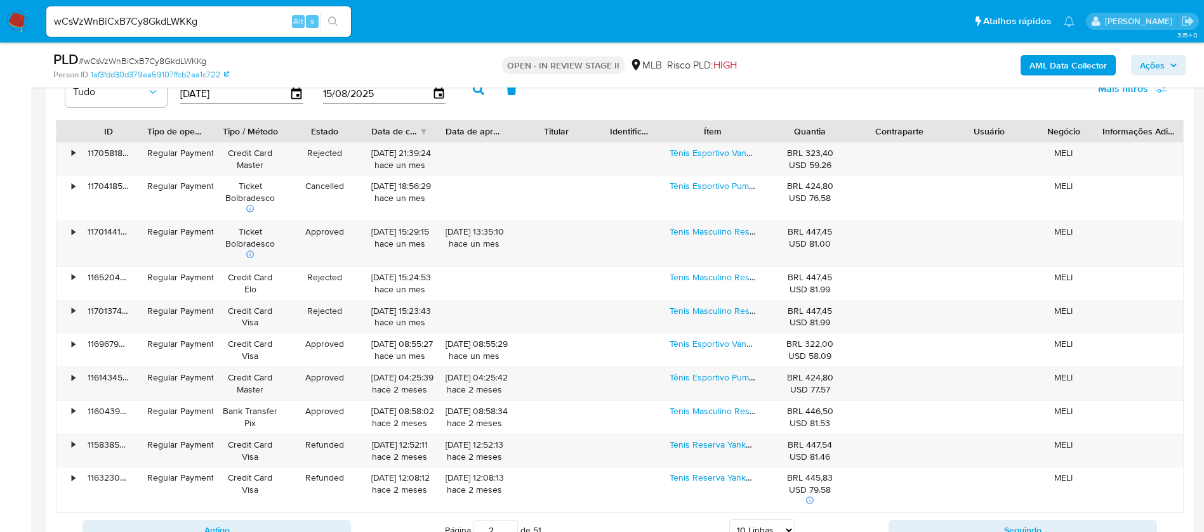
scroll to position [1523, 0]
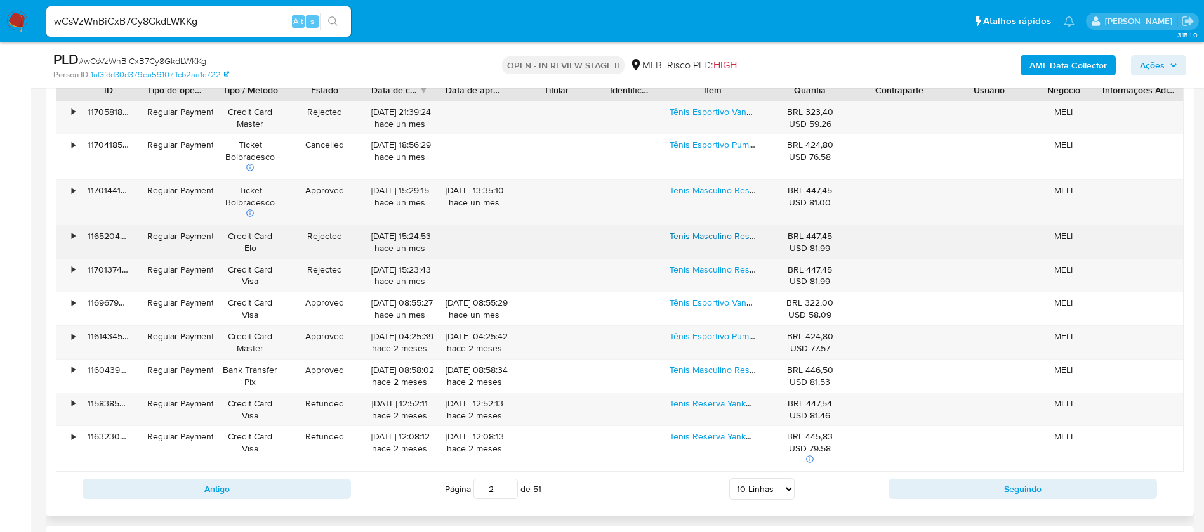
click at [704, 238] on link "Tenis Masculino Reserva Yankee Tratorado Couro Original" at bounding box center [784, 236] width 228 height 13
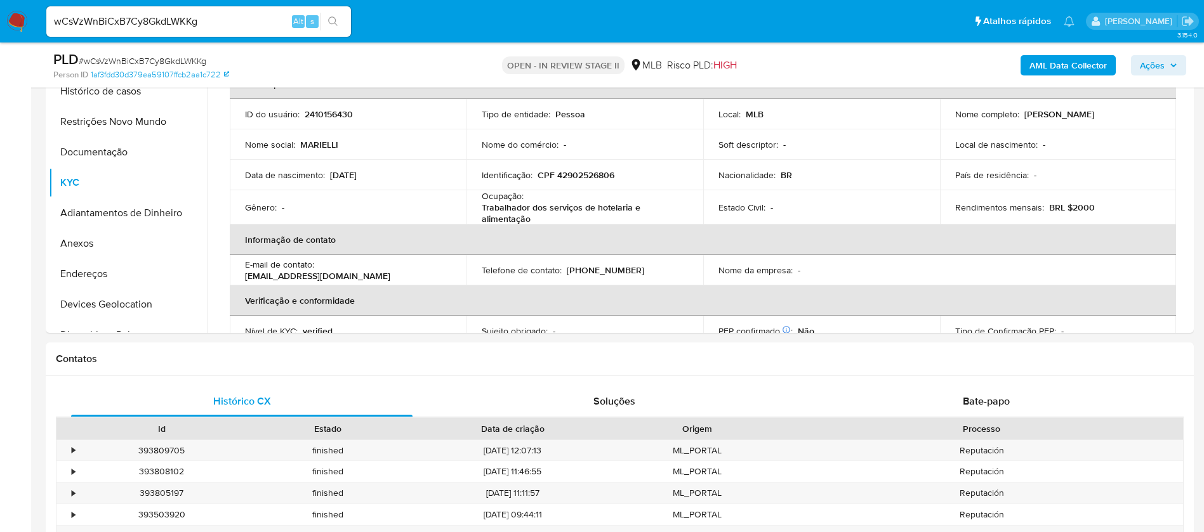
scroll to position [95, 0]
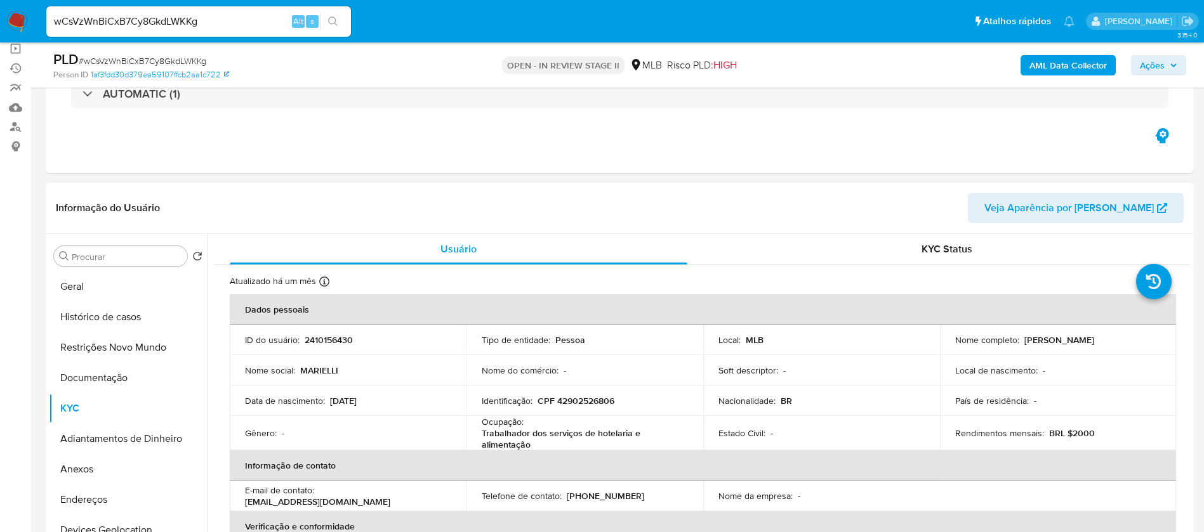
drag, startPoint x: 1111, startPoint y: 341, endPoint x: 1020, endPoint y: 342, distance: 90.8
click at [1020, 342] on div "Nome completo : Marielli Rosa da Silva" at bounding box center [1058, 339] width 206 height 11
copy p "Marielli Rosa da Silva"
click at [329, 339] on p "2410156430" at bounding box center [329, 339] width 48 height 11
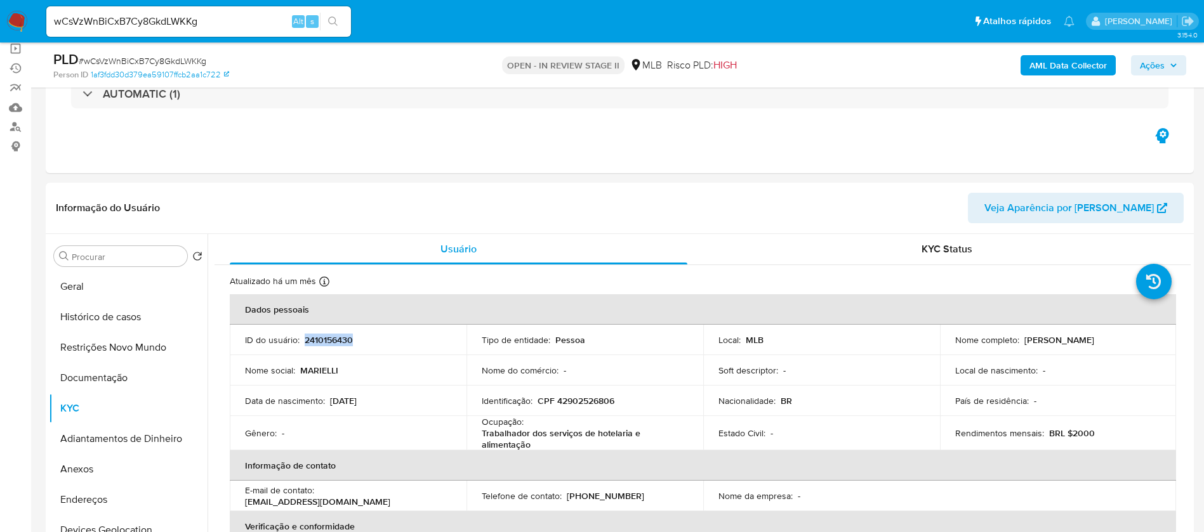
copy p "2410156430"
click at [95, 283] on button "Geral" at bounding box center [123, 287] width 149 height 30
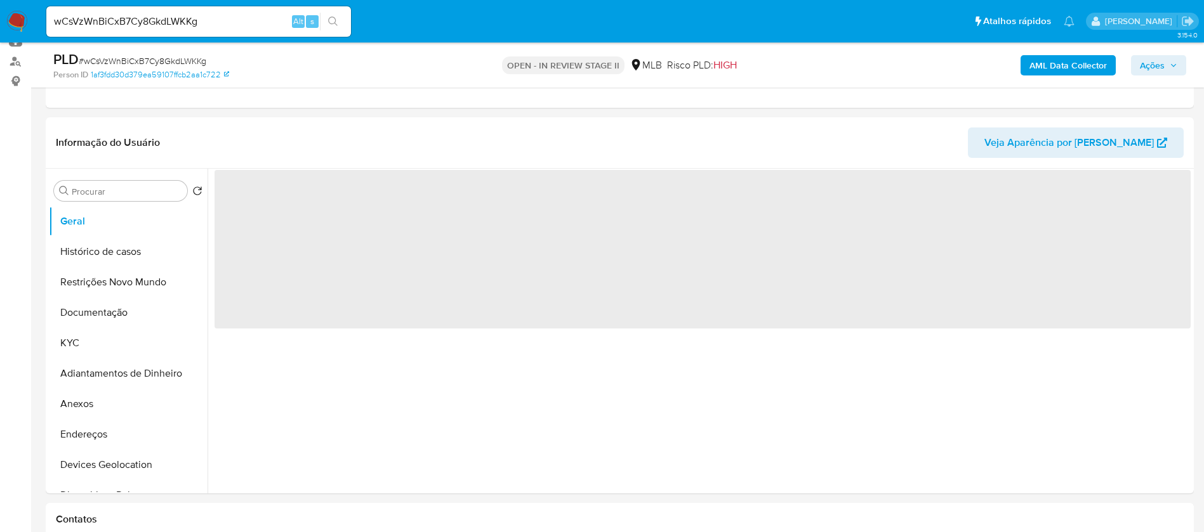
scroll to position [190, 0]
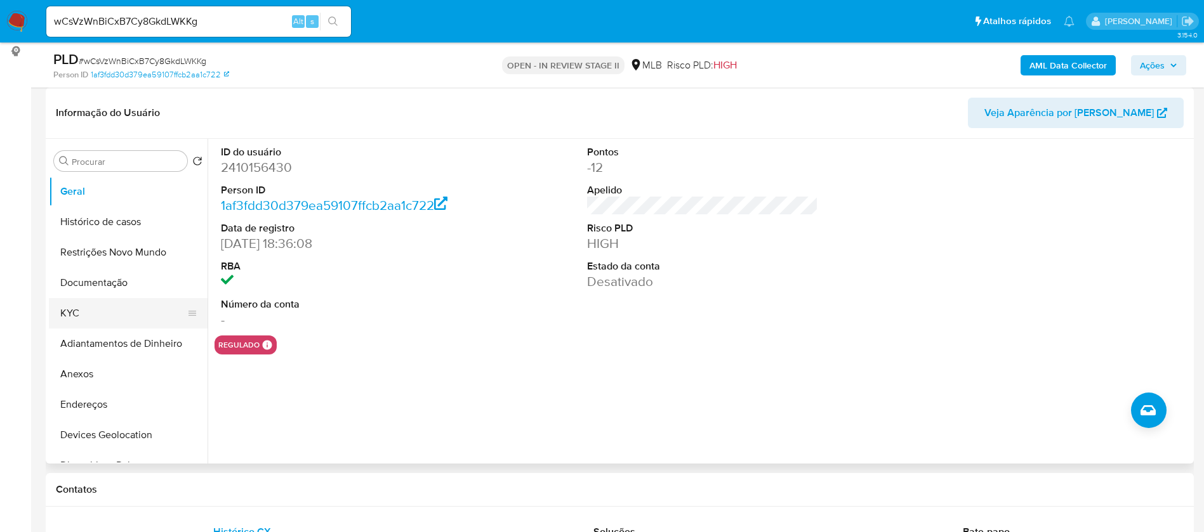
click at [109, 321] on button "KYC" at bounding box center [123, 313] width 149 height 30
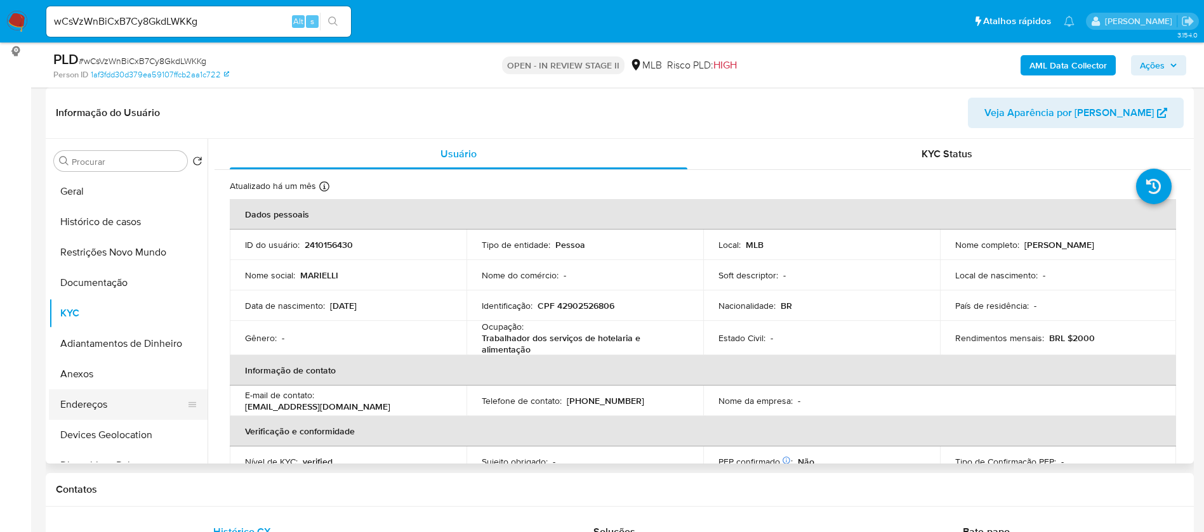
click at [117, 404] on button "Endereços" at bounding box center [123, 405] width 149 height 30
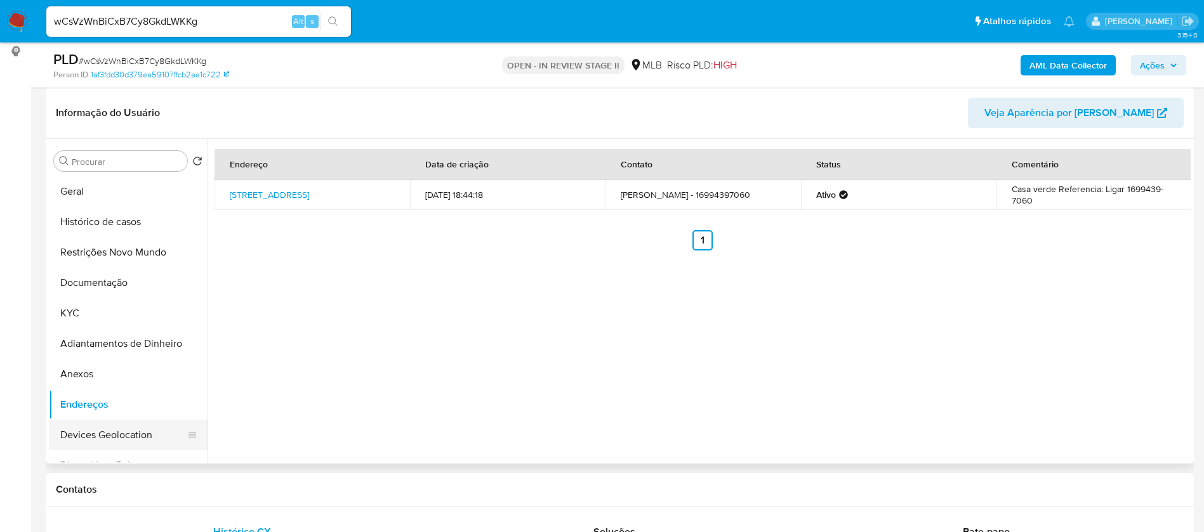
click at [116, 435] on button "Devices Geolocation" at bounding box center [123, 435] width 149 height 30
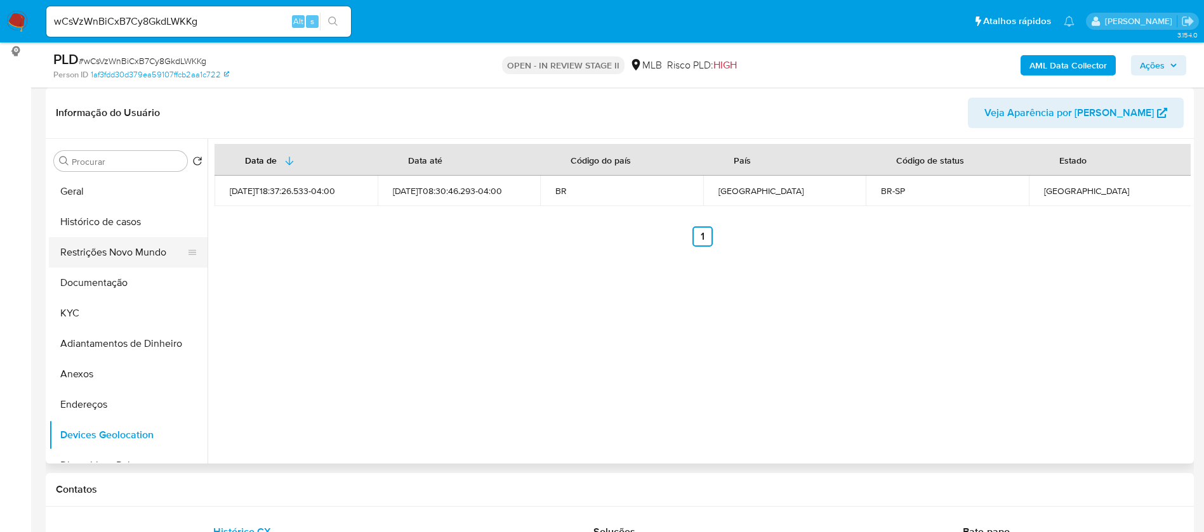
click at [110, 250] on button "Restrições Novo Mundo" at bounding box center [123, 252] width 149 height 30
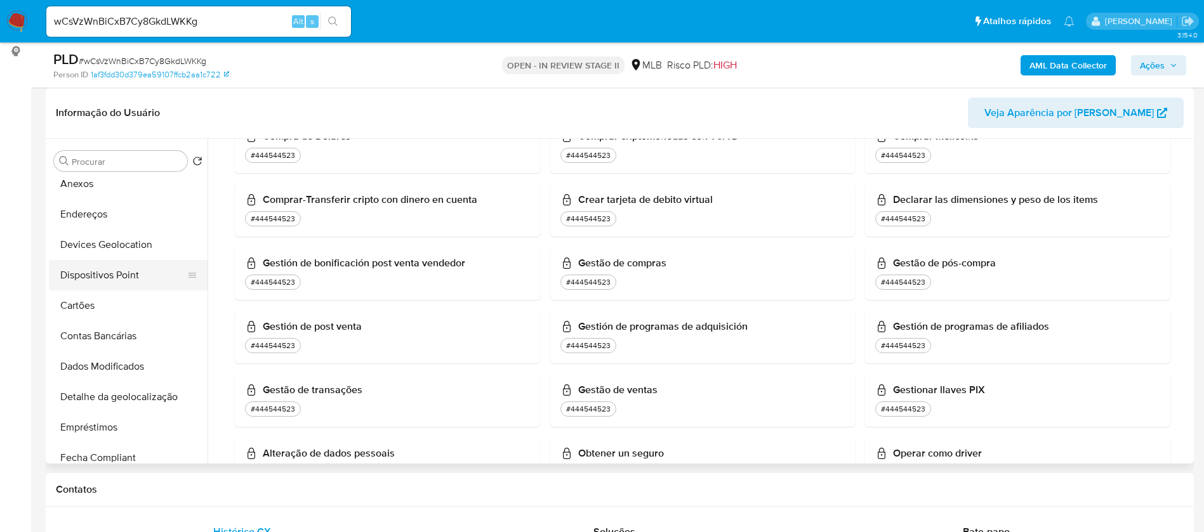
click at [122, 275] on button "Dispositivos Point" at bounding box center [123, 275] width 149 height 30
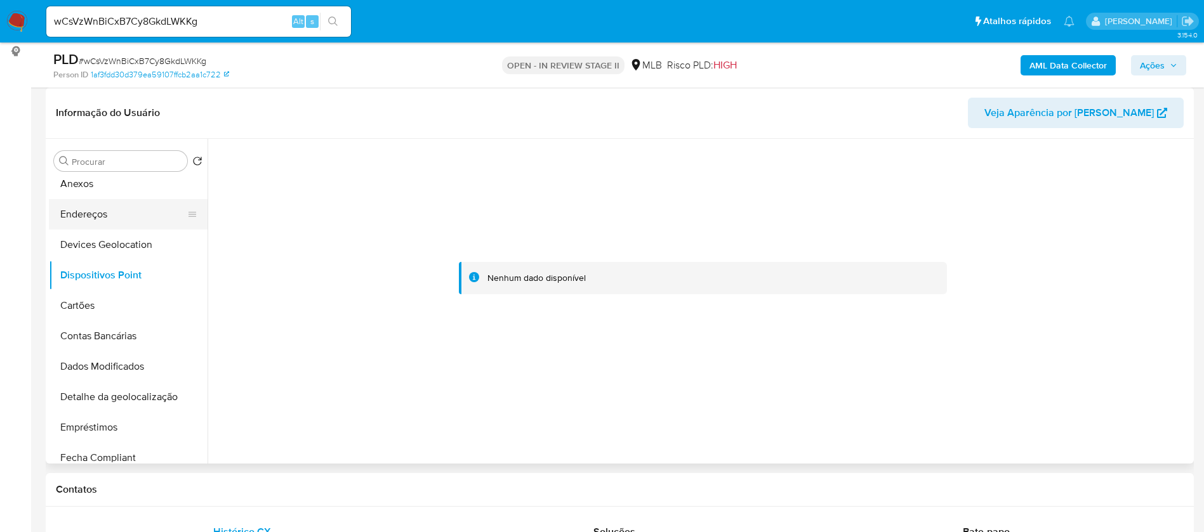
click at [119, 212] on button "Endereços" at bounding box center [123, 214] width 149 height 30
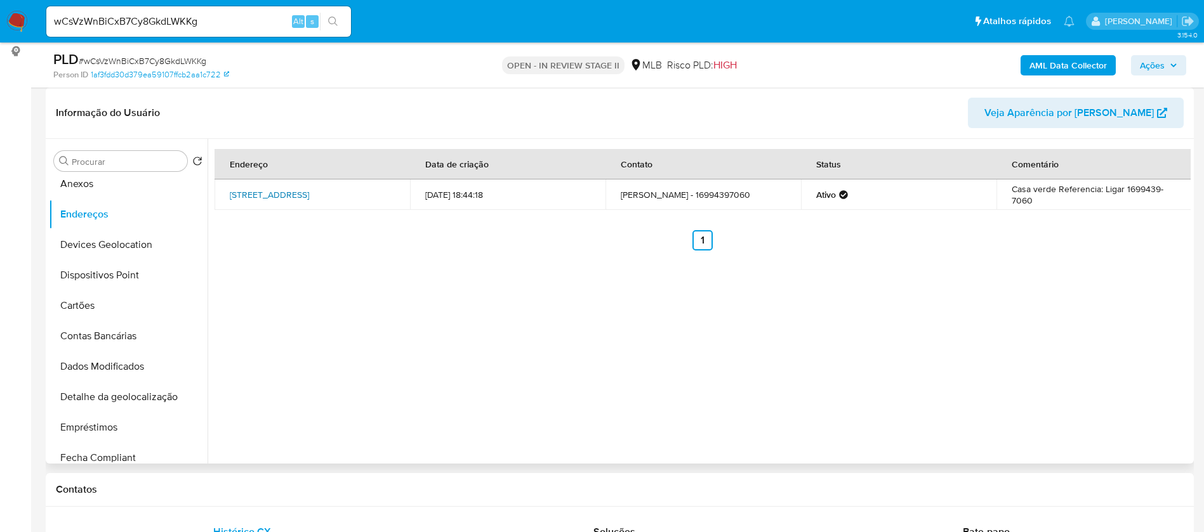
click at [307, 189] on link "Rua Florença 184, Guarujá, São Paulo, 11442250, Brasil 184" at bounding box center [269, 194] width 79 height 13
click at [296, 188] on link "Rua Florença 184, Guarujá, São Paulo, 11442250, Brasil 184" at bounding box center [269, 194] width 79 height 13
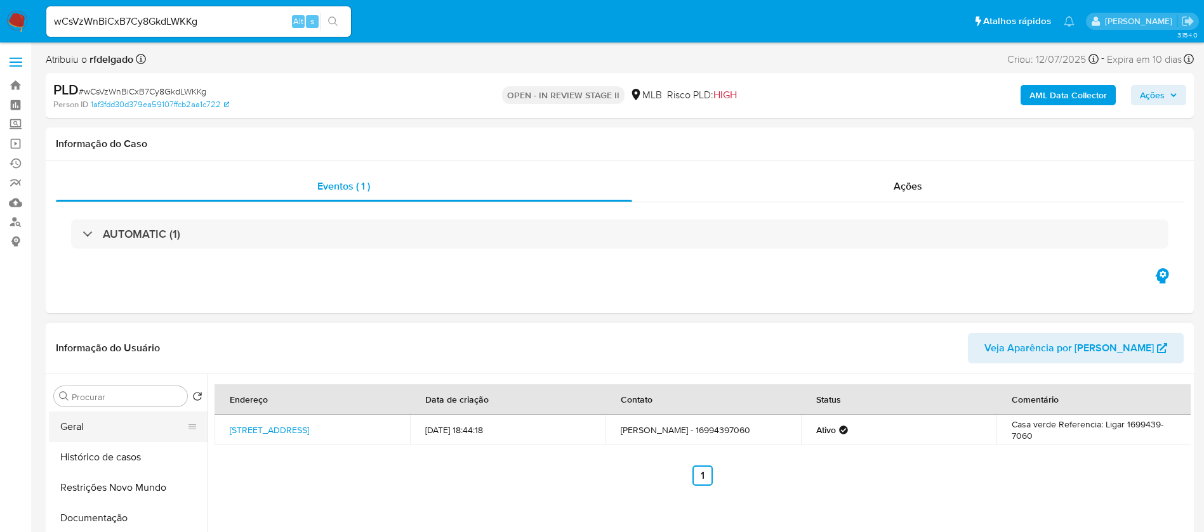
click at [70, 422] on button "Geral" at bounding box center [123, 427] width 149 height 30
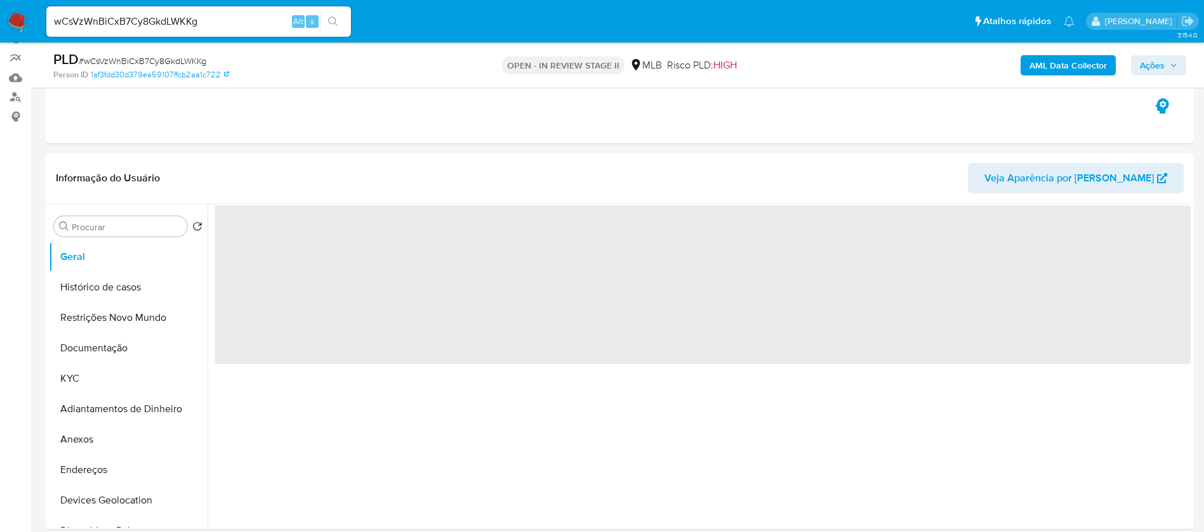
scroll to position [95, 0]
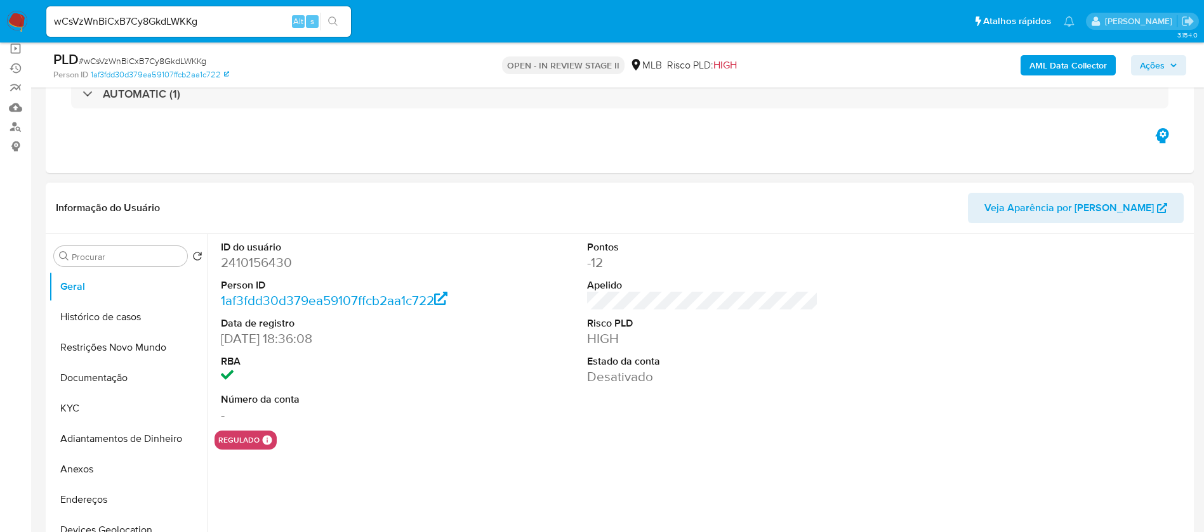
click at [275, 259] on dd "2410156430" at bounding box center [337, 263] width 232 height 18
copy dd "2410156430"
click at [94, 463] on button "Anexos" at bounding box center [128, 469] width 159 height 30
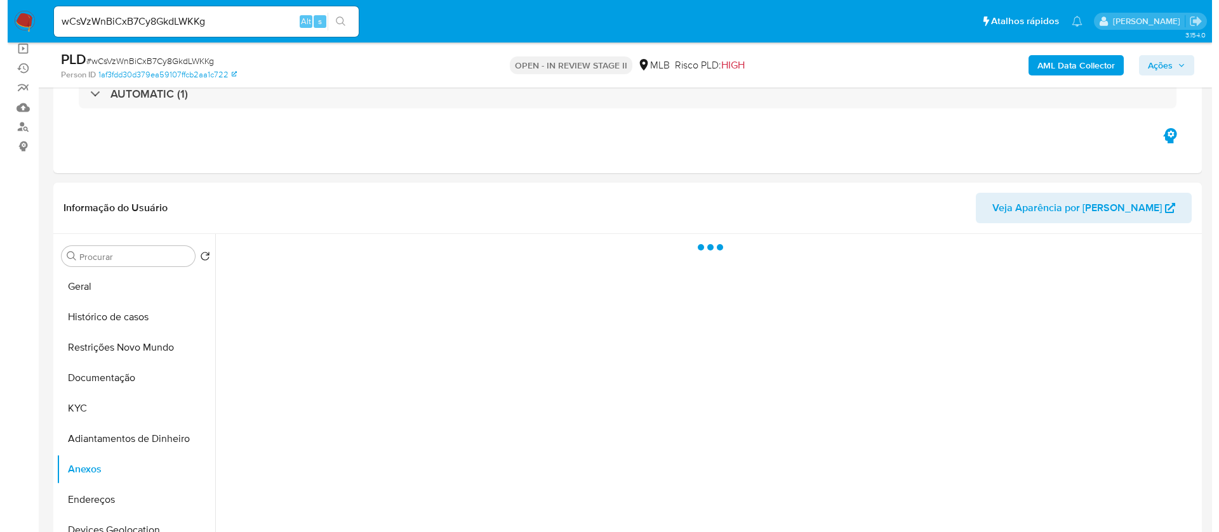
scroll to position [190, 0]
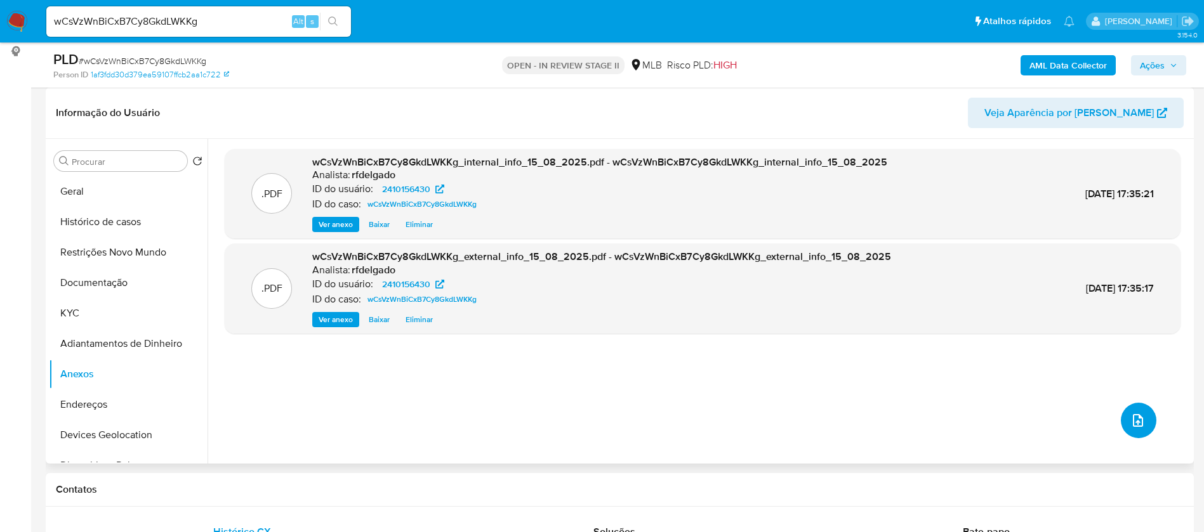
click at [1143, 429] on button "upload-file" at bounding box center [1139, 421] width 36 height 36
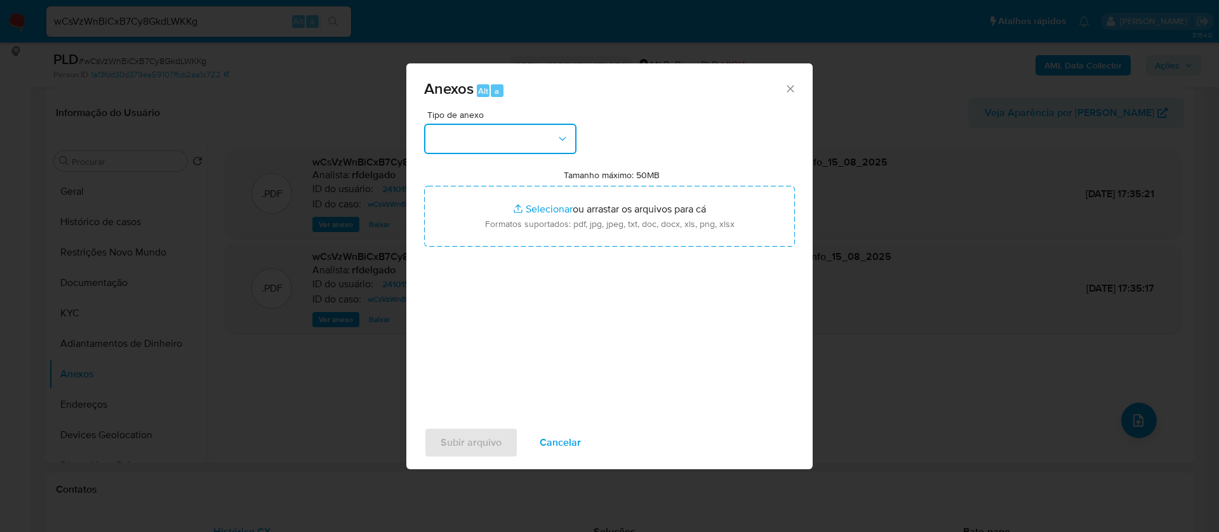
click at [522, 142] on button "button" at bounding box center [500, 139] width 152 height 30
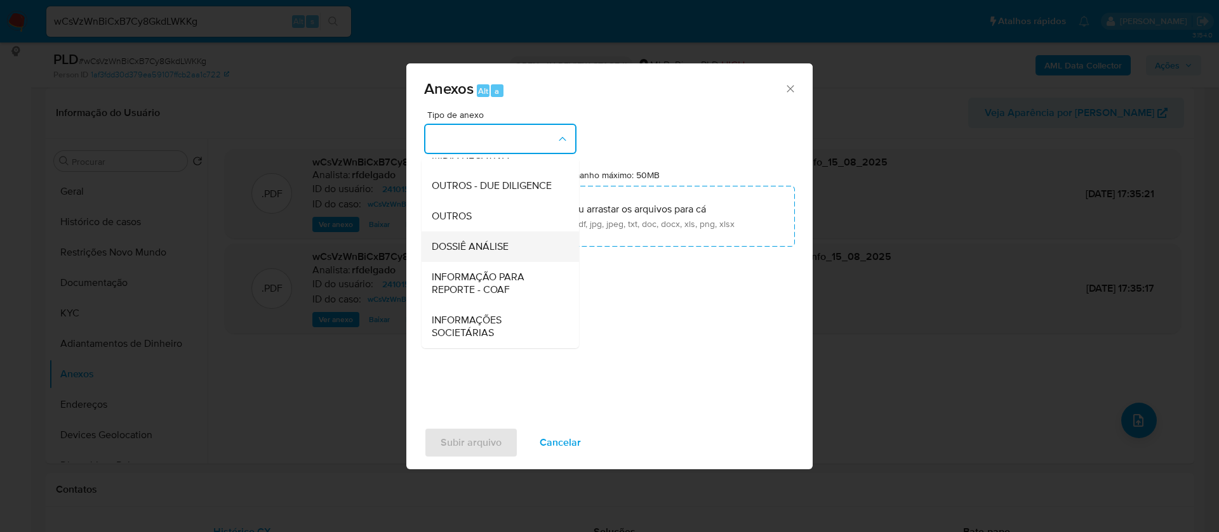
click at [493, 248] on span "DOSSIÊ ANÁLISE" at bounding box center [470, 247] width 77 height 13
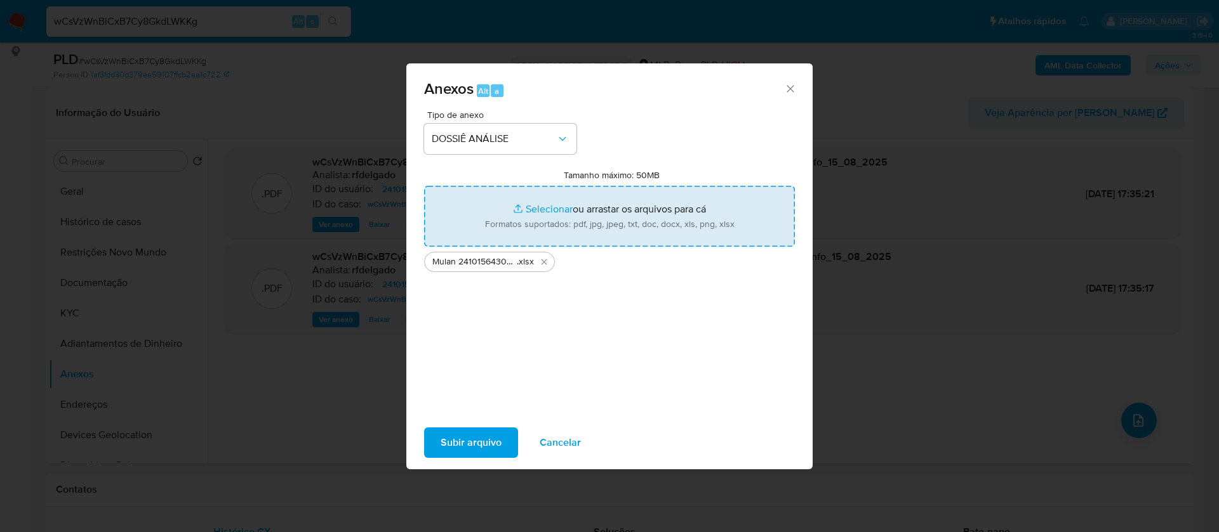
type input "C:\fakepath\SAR - - CPF 05224099382 - KLEITON LINO FERNANDES.pdf"
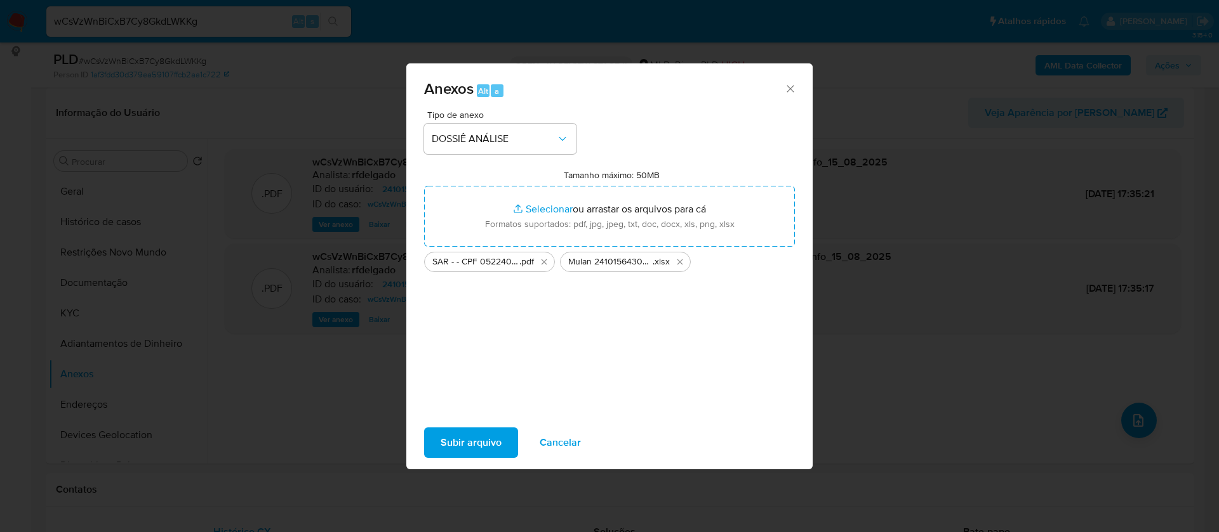
click at [458, 445] on span "Subir arquivo" at bounding box center [470, 443] width 61 height 28
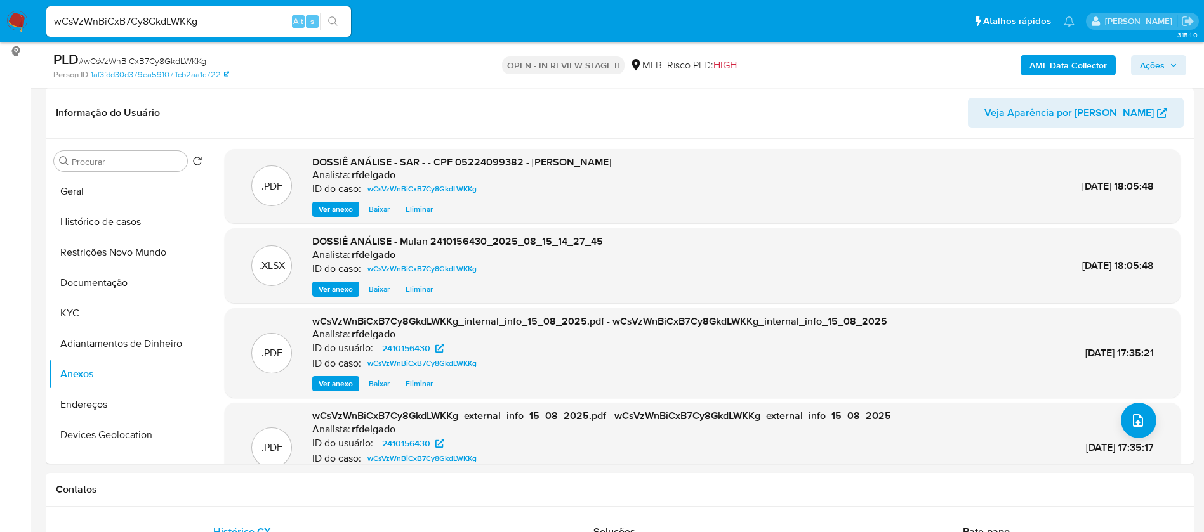
click at [1156, 68] on span "Ações" at bounding box center [1152, 65] width 25 height 20
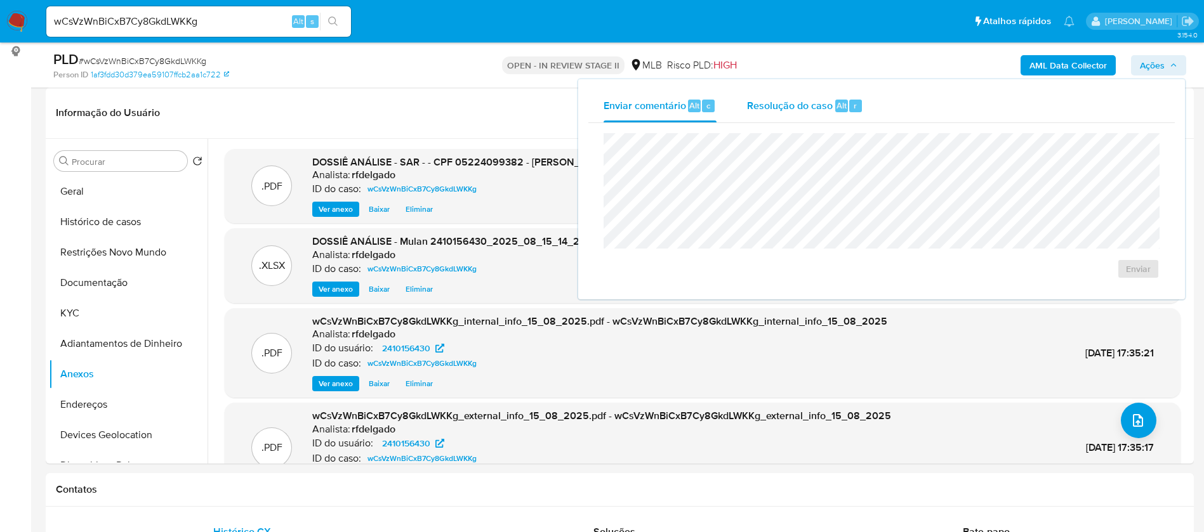
click at [807, 103] on span "Resolução do caso" at bounding box center [790, 105] width 86 height 15
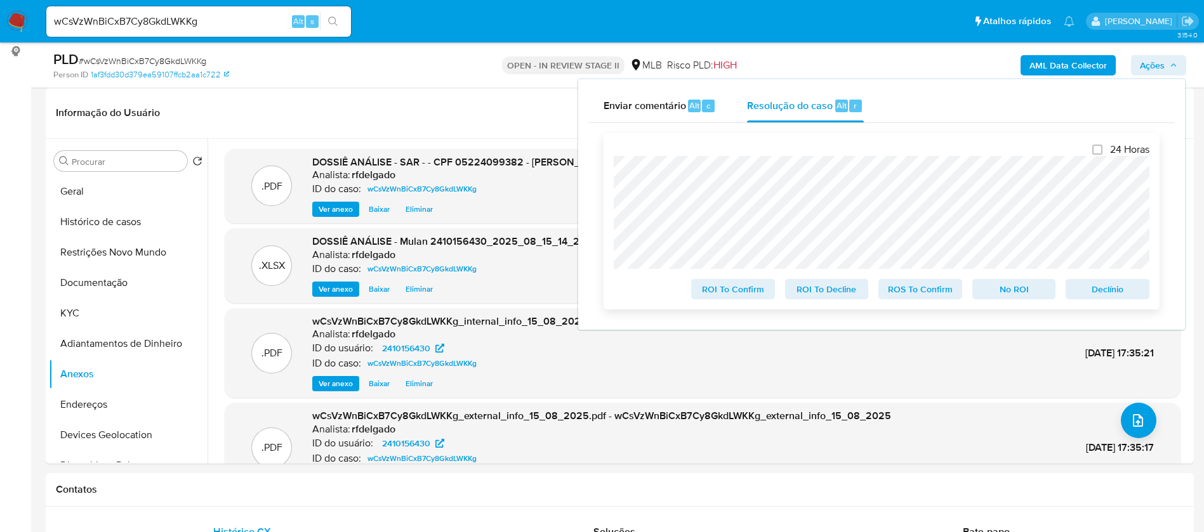
click at [1116, 295] on span "Declínio" at bounding box center [1108, 290] width 66 height 18
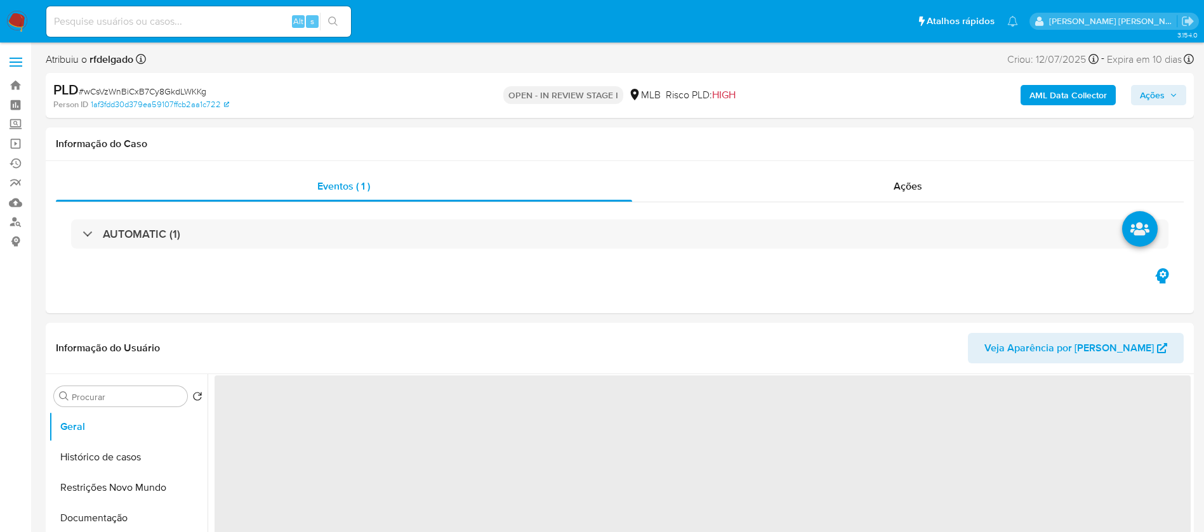
click at [1163, 93] on span "Ações" at bounding box center [1152, 95] width 25 height 20
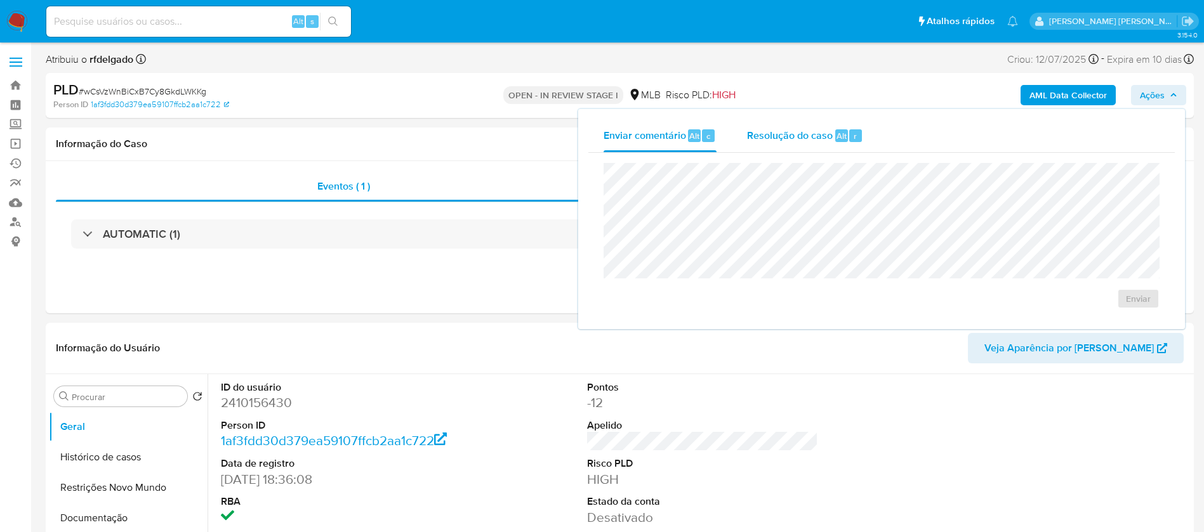
click at [806, 136] on span "Resolução do caso" at bounding box center [790, 135] width 86 height 15
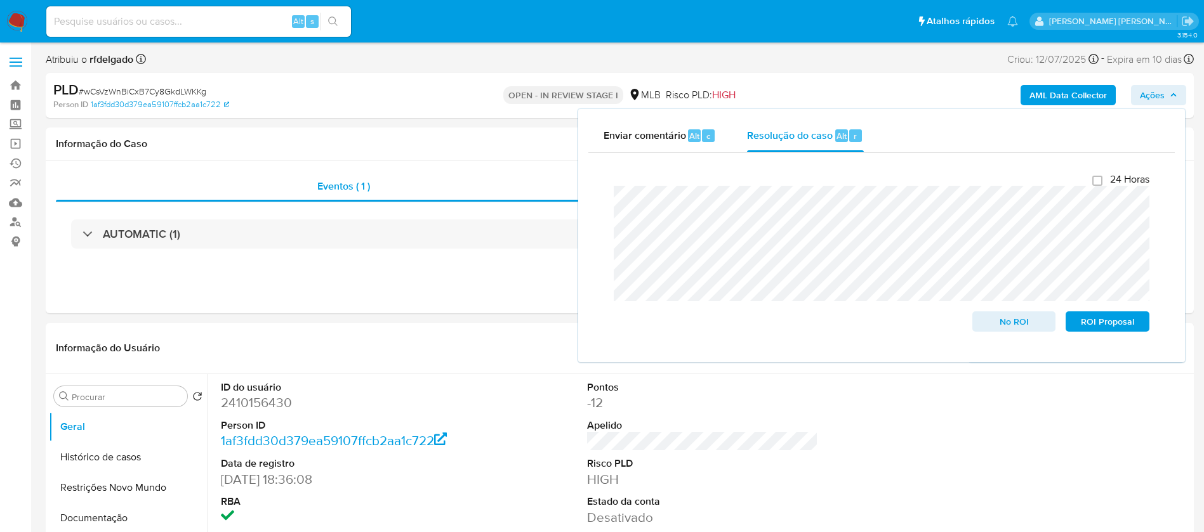
select select "10"
click at [1101, 326] on span "ROI Proposal" at bounding box center [1108, 322] width 66 height 18
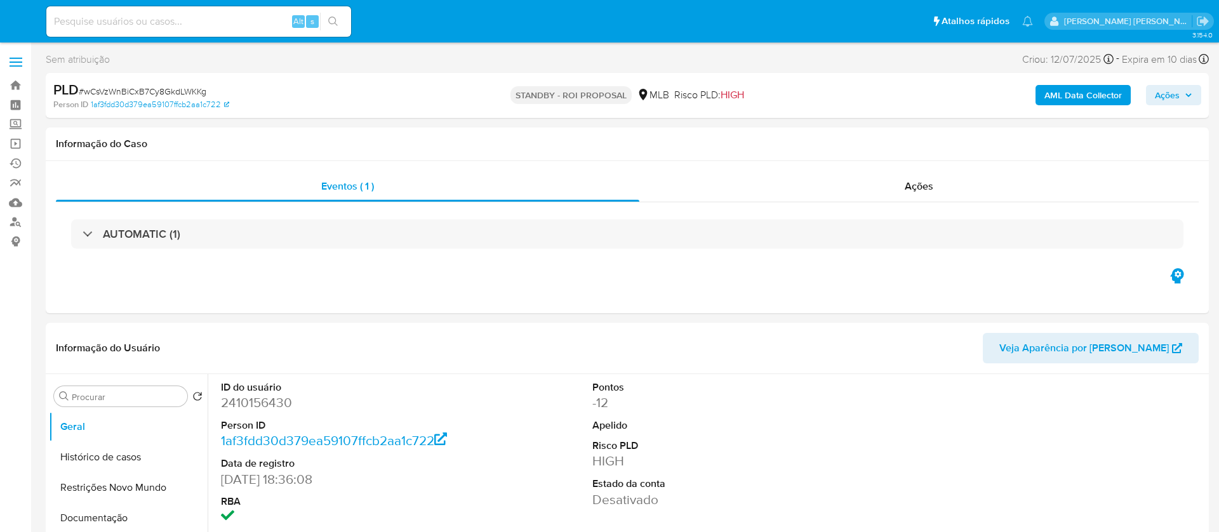
select select "10"
